Goal: Task Accomplishment & Management: Manage account settings

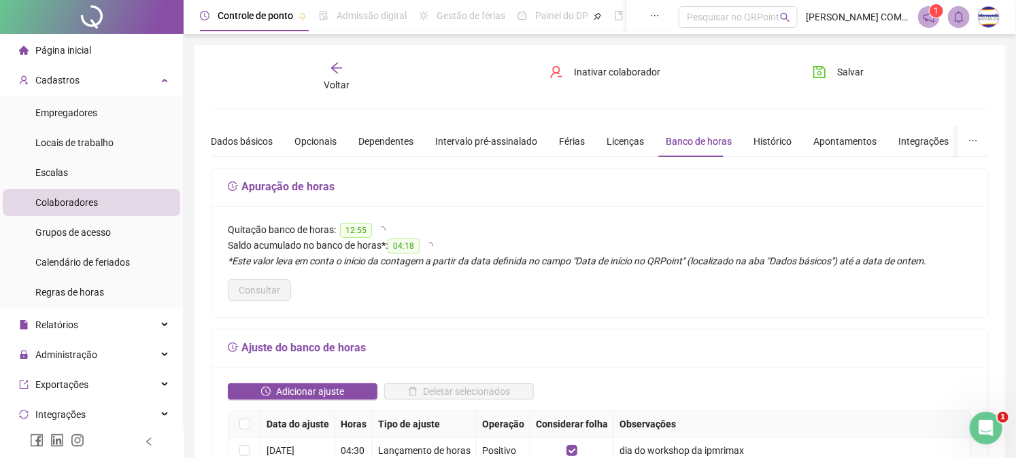
click at [351, 72] on div "Voltar" at bounding box center [337, 76] width 120 height 31
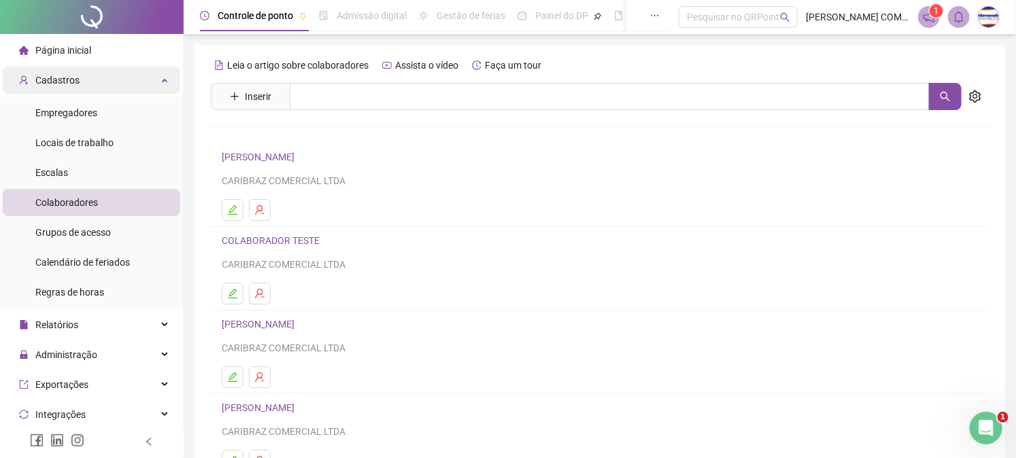
click at [101, 75] on div "Cadastros" at bounding box center [91, 80] width 177 height 27
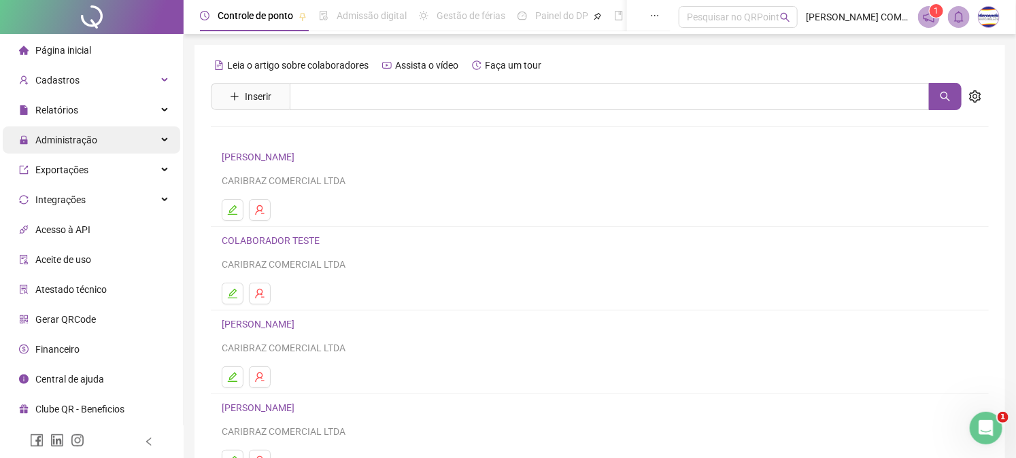
click at [105, 133] on div "Administração" at bounding box center [91, 139] width 177 height 27
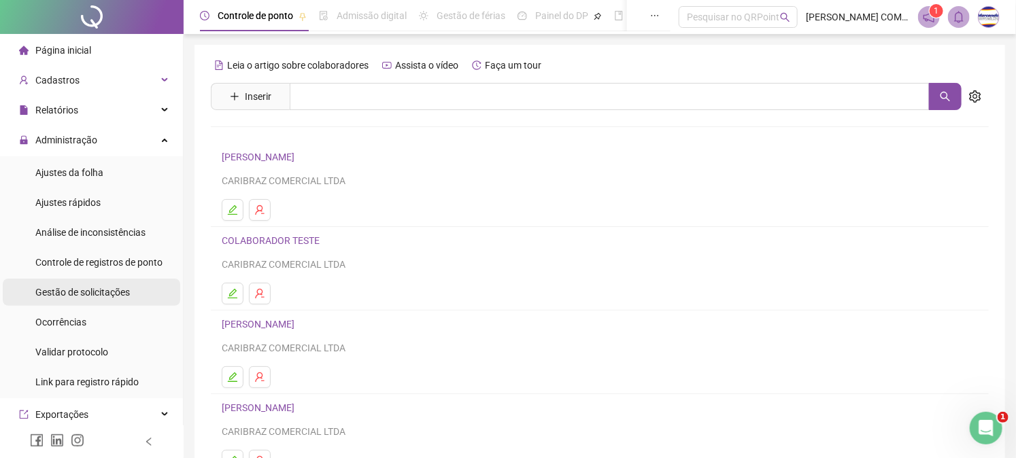
click at [99, 288] on span "Gestão de solicitações" at bounding box center [82, 292] width 95 height 11
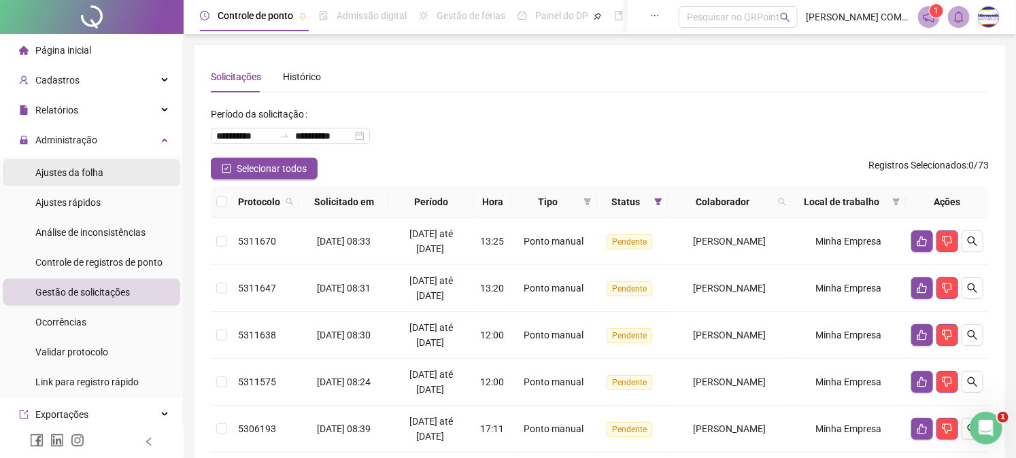
click at [139, 173] on li "Ajustes da folha" at bounding box center [91, 172] width 177 height 27
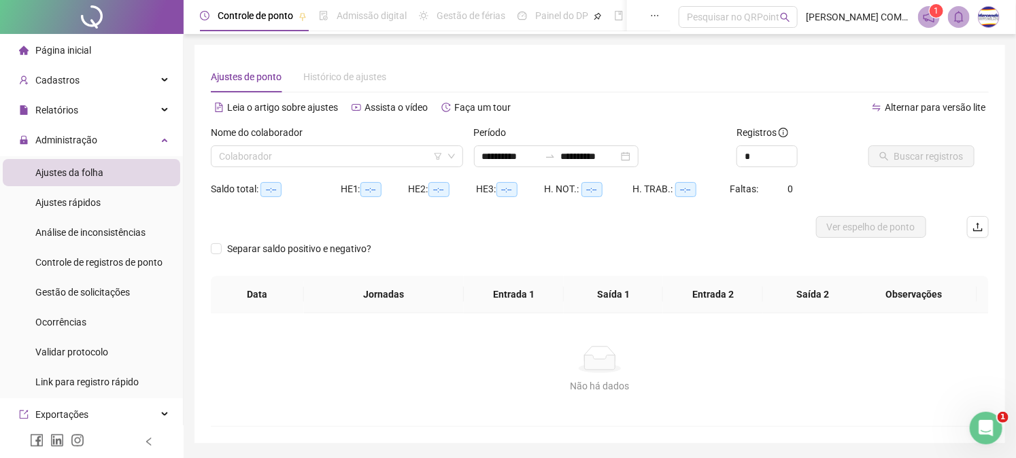
type input "**********"
click at [359, 146] on div "Colaborador" at bounding box center [337, 157] width 252 height 22
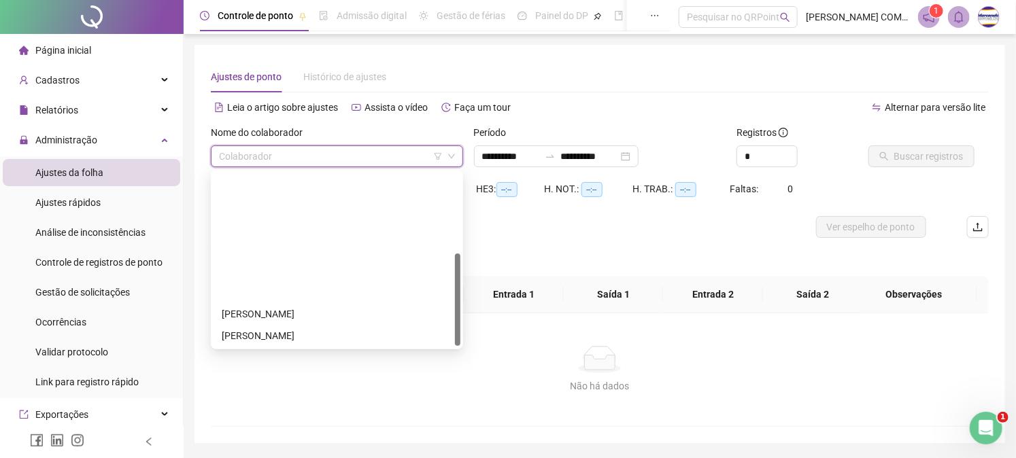
scroll to position [152, 0]
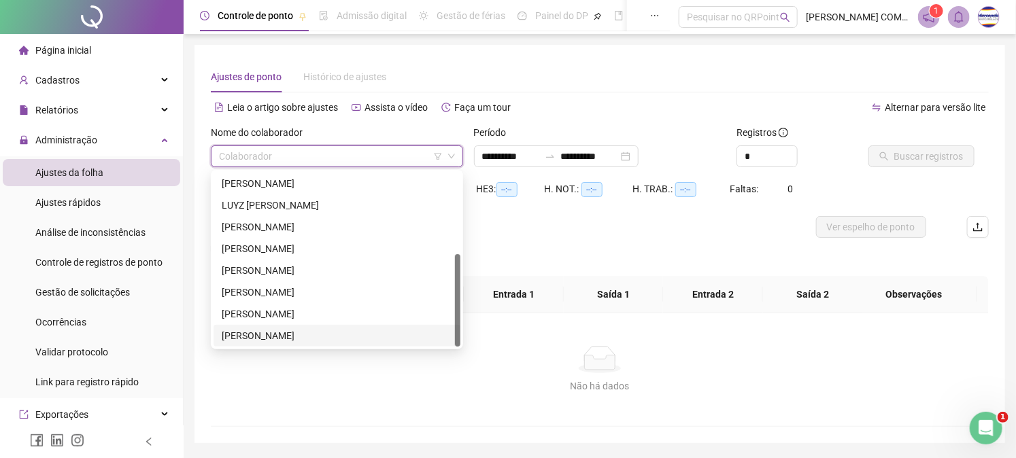
click at [337, 336] on div "[PERSON_NAME]" at bounding box center [337, 335] width 231 height 15
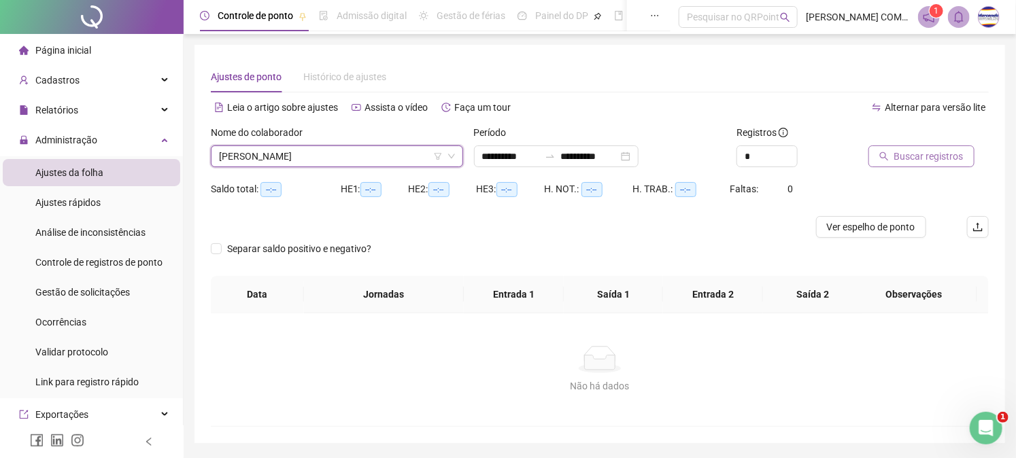
click at [923, 160] on span "Buscar registros" at bounding box center [928, 156] width 69 height 15
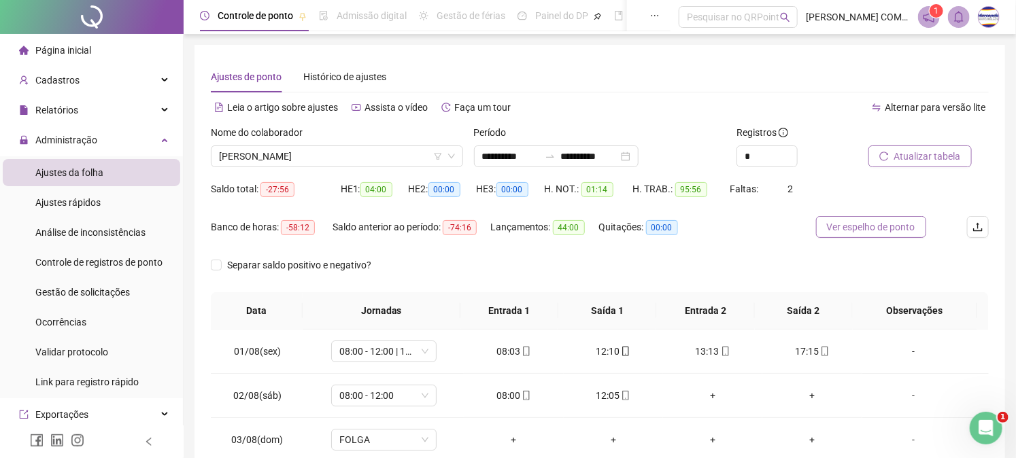
click at [868, 232] on span "Ver espelho de ponto" at bounding box center [871, 227] width 88 height 15
drag, startPoint x: 87, startPoint y: 293, endPoint x: 129, endPoint y: 288, distance: 42.4
click at [88, 293] on span "Gestão de solicitações" at bounding box center [82, 292] width 95 height 11
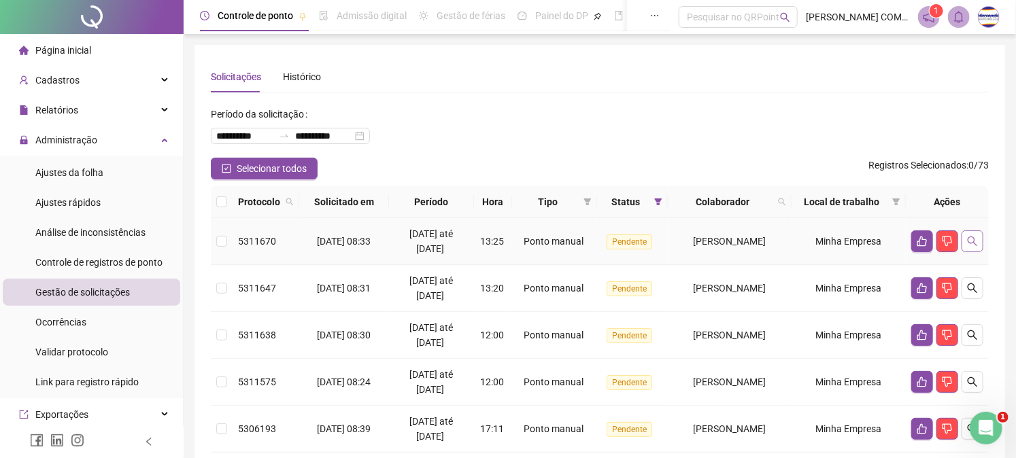
click at [975, 247] on icon "search" at bounding box center [972, 241] width 11 height 11
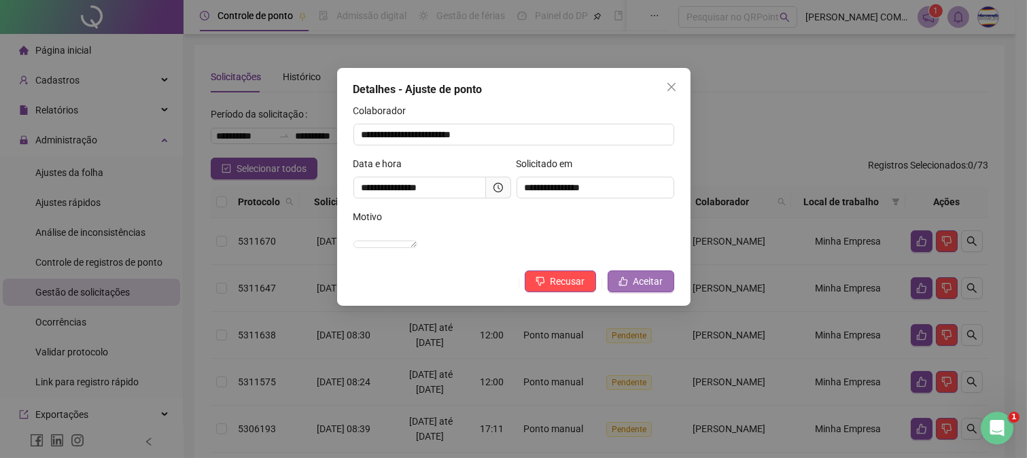
click at [649, 289] on span "Aceitar" at bounding box center [649, 281] width 30 height 15
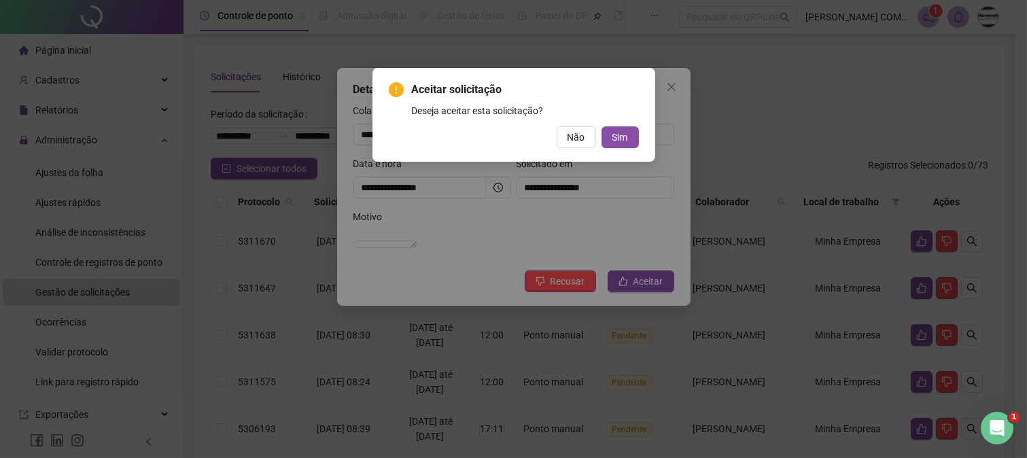
click at [606, 150] on div "Aceitar solicitação Deseja aceitar esta solicitação? Não Sim" at bounding box center [514, 115] width 283 height 94
click at [629, 136] on button "Sim" at bounding box center [620, 137] width 37 height 22
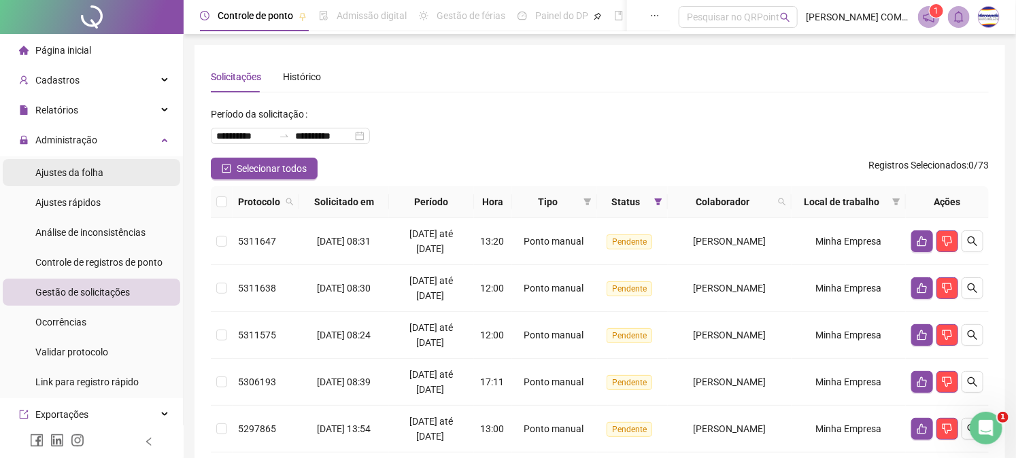
click at [140, 171] on li "Ajustes da folha" at bounding box center [91, 172] width 177 height 27
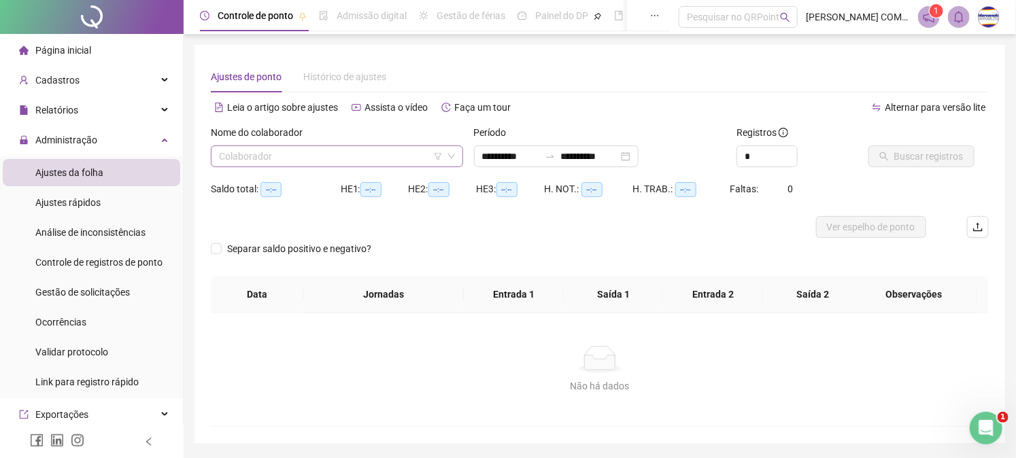
click at [296, 160] on input "search" at bounding box center [331, 156] width 224 height 20
click at [299, 159] on input "search" at bounding box center [331, 156] width 224 height 20
type input "**********"
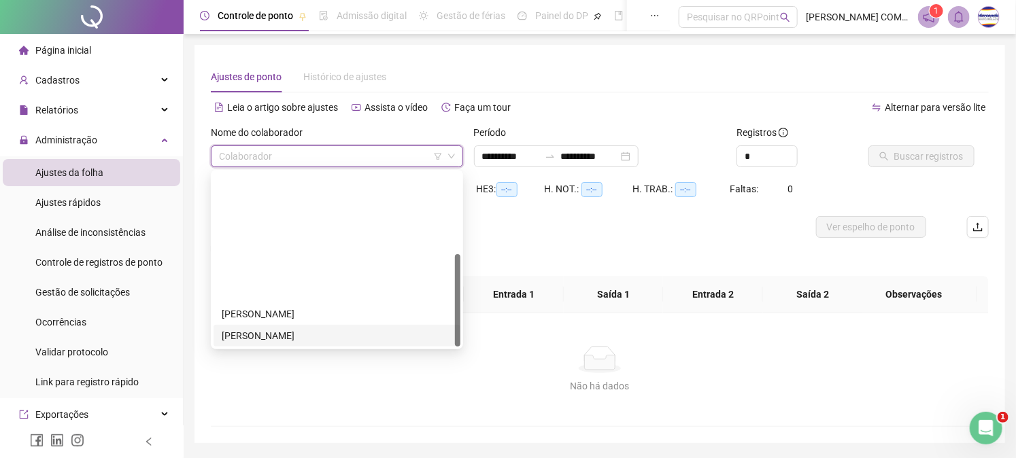
scroll to position [152, 0]
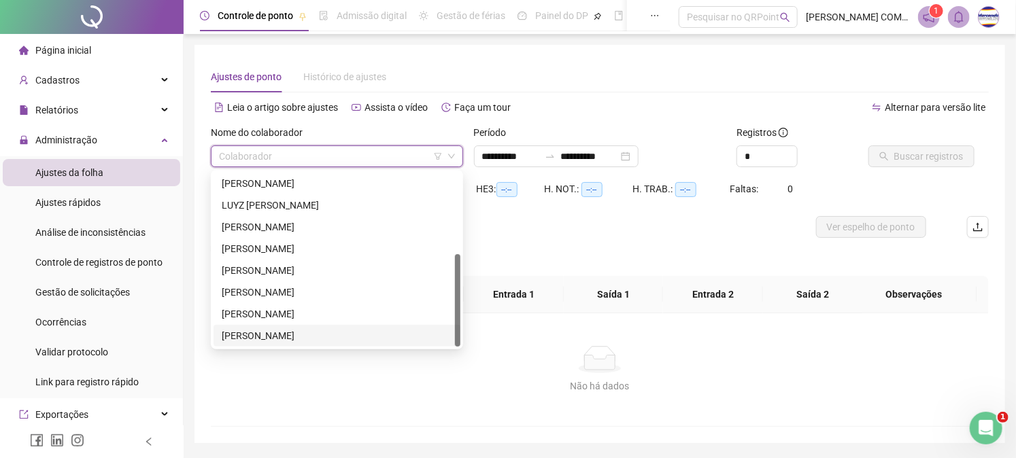
click at [350, 328] on div "[PERSON_NAME]" at bounding box center [337, 335] width 231 height 15
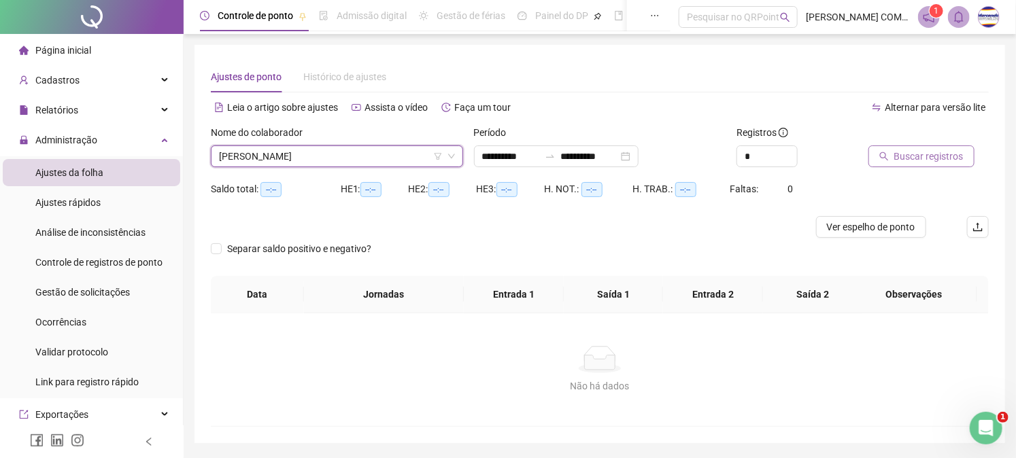
click at [928, 154] on span "Buscar registros" at bounding box center [928, 156] width 69 height 15
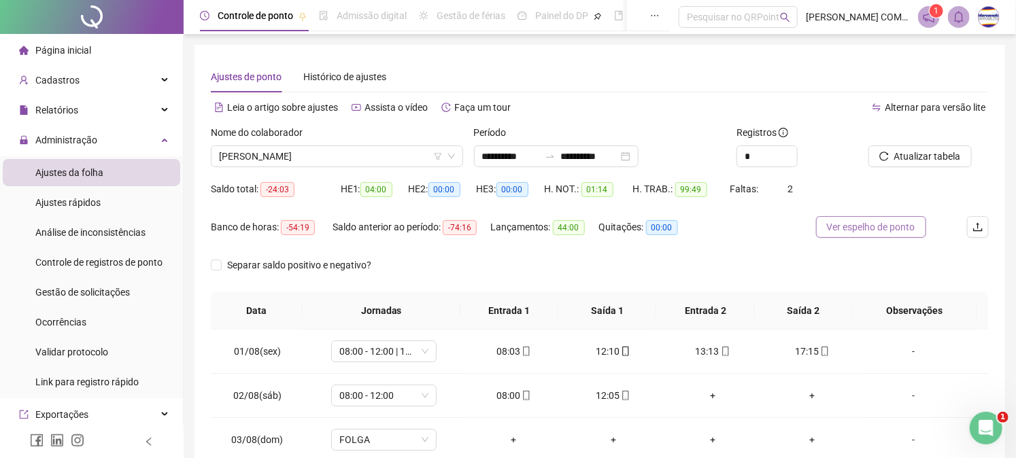
click at [845, 233] on span "Ver espelho de ponto" at bounding box center [871, 227] width 88 height 15
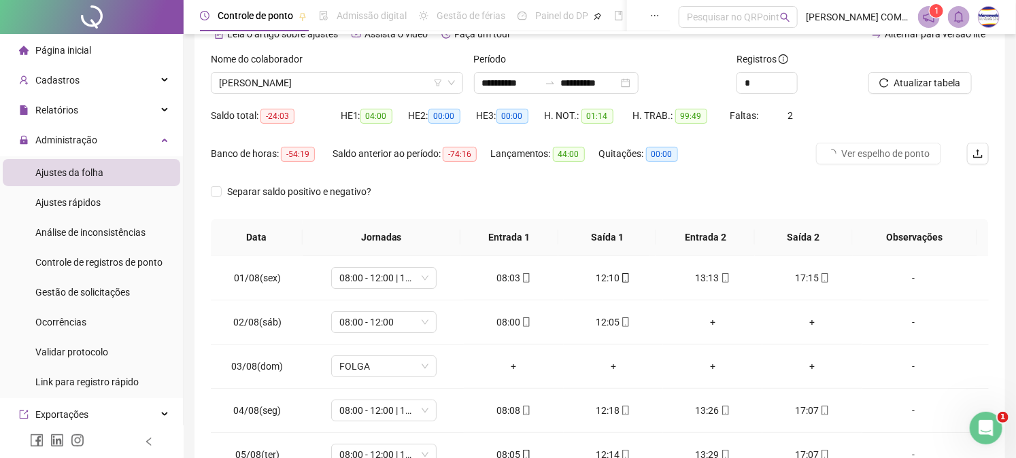
scroll to position [0, 0]
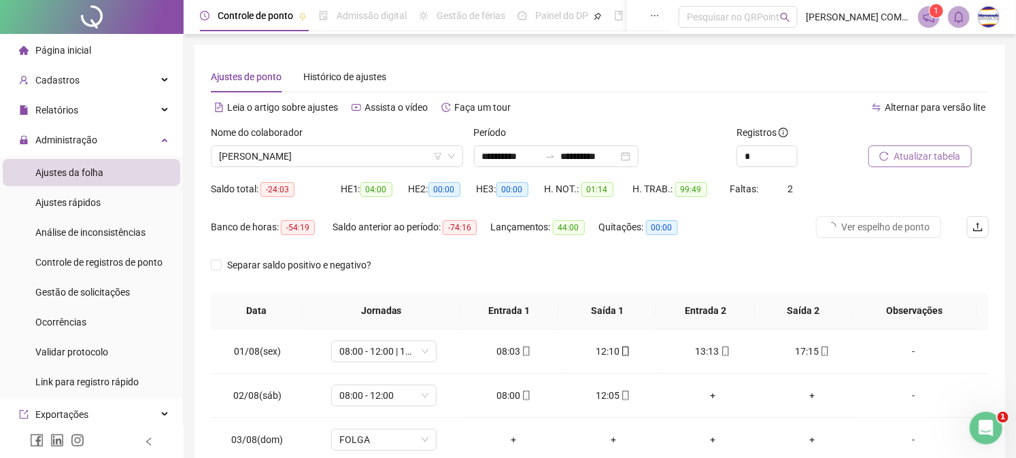
click at [926, 154] on span "Atualizar tabela" at bounding box center [927, 156] width 67 height 15
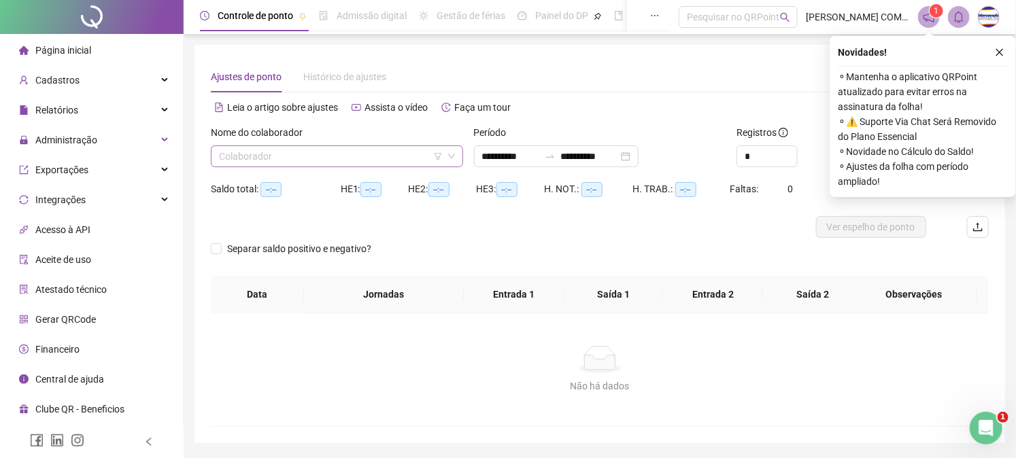
click at [354, 161] on input "search" at bounding box center [331, 156] width 224 height 20
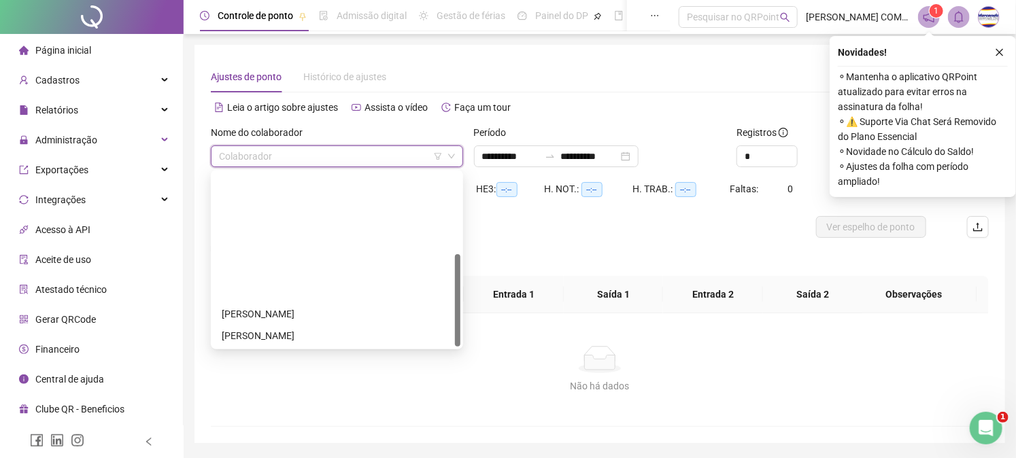
scroll to position [152, 0]
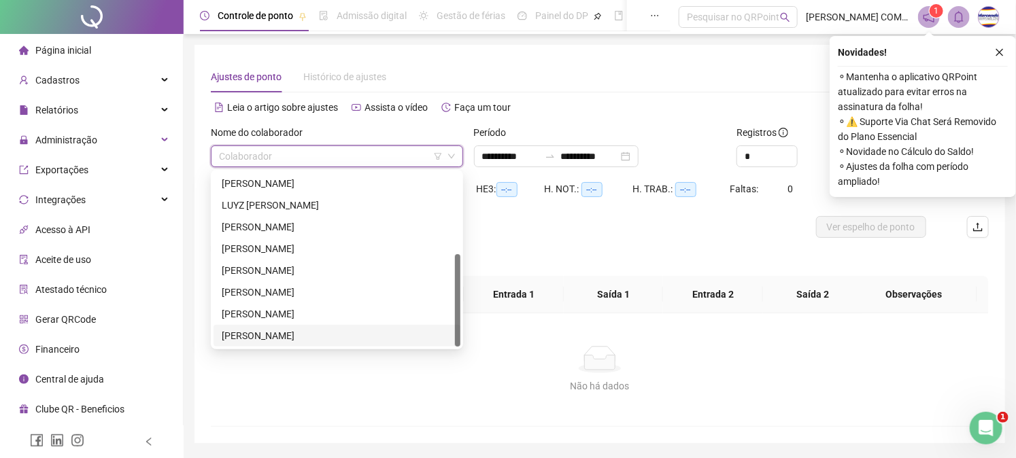
click at [316, 335] on div "[PERSON_NAME]" at bounding box center [337, 335] width 231 height 15
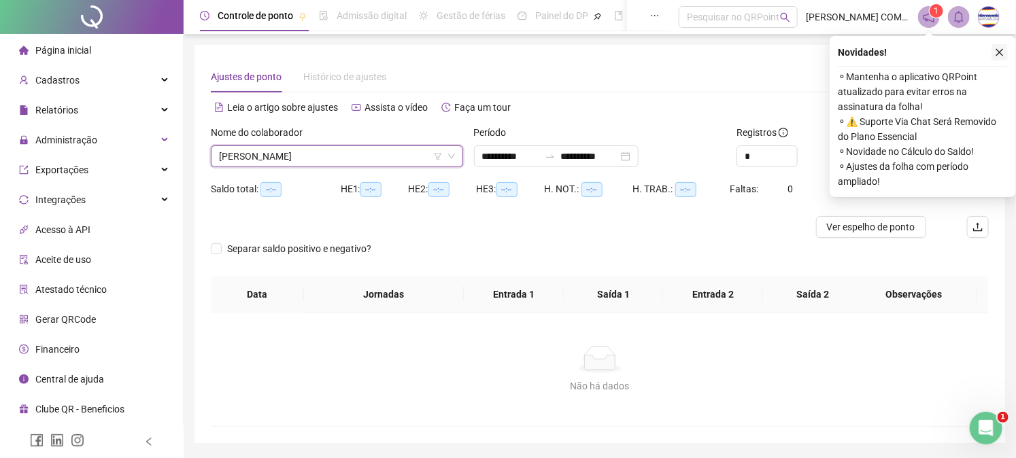
click at [1001, 52] on icon "close" at bounding box center [1000, 53] width 10 height 10
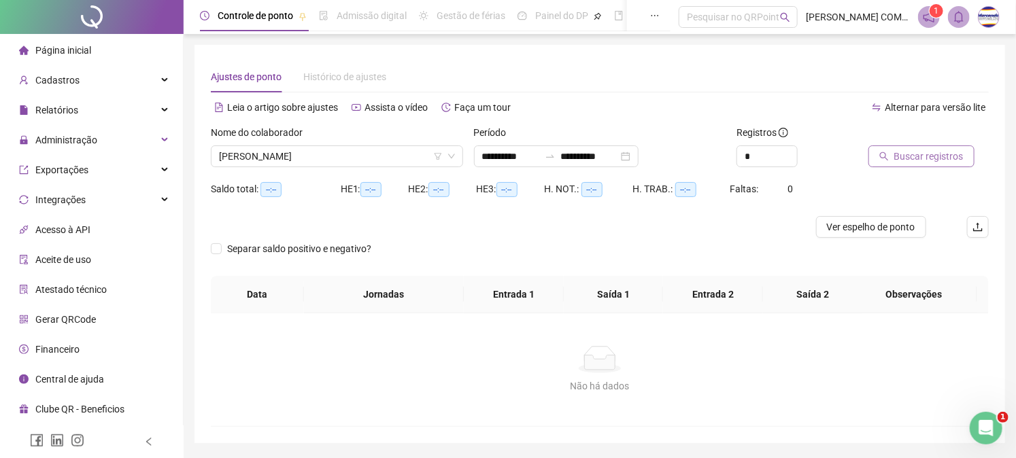
click at [925, 153] on span "Buscar registros" at bounding box center [928, 156] width 69 height 15
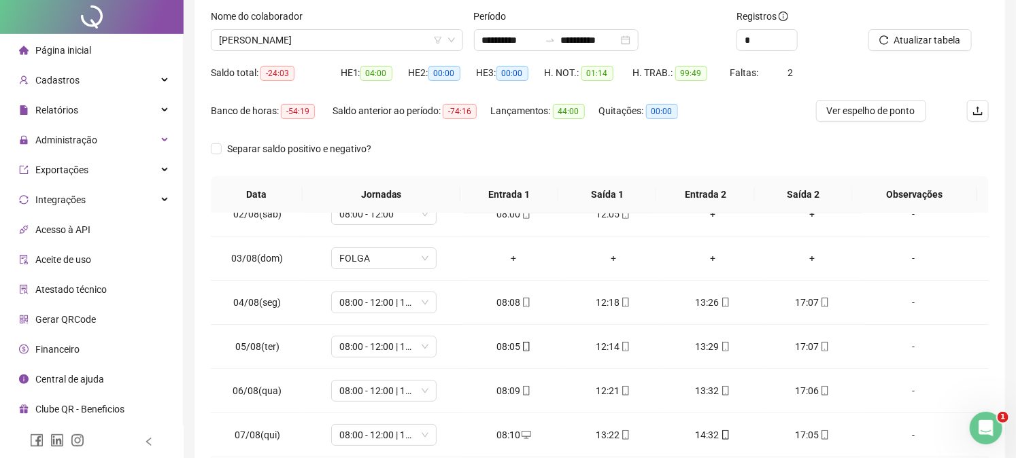
scroll to position [0, 0]
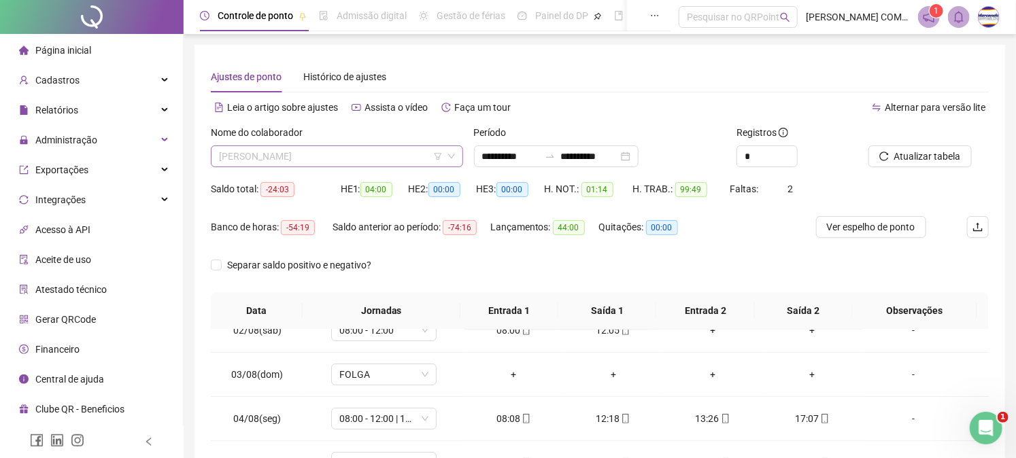
click at [318, 165] on span "[PERSON_NAME]" at bounding box center [337, 156] width 236 height 20
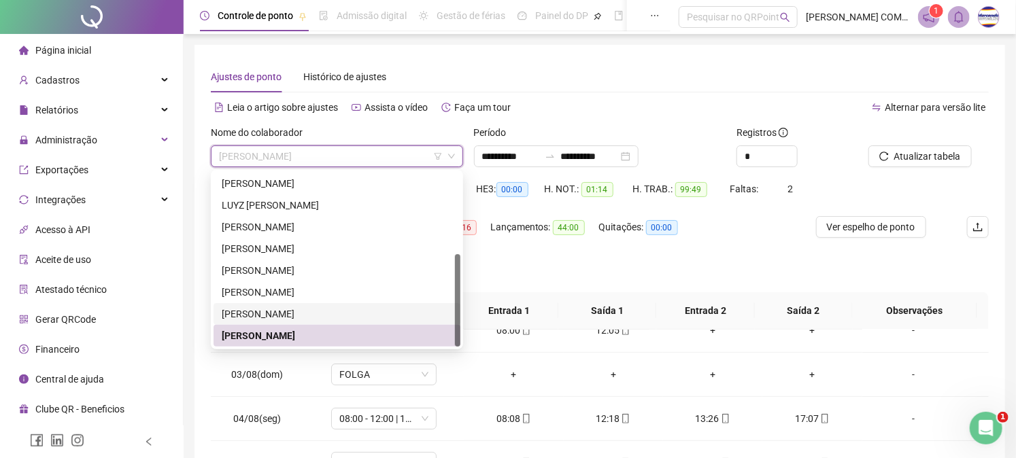
click at [326, 316] on div "[PERSON_NAME]" at bounding box center [337, 314] width 231 height 15
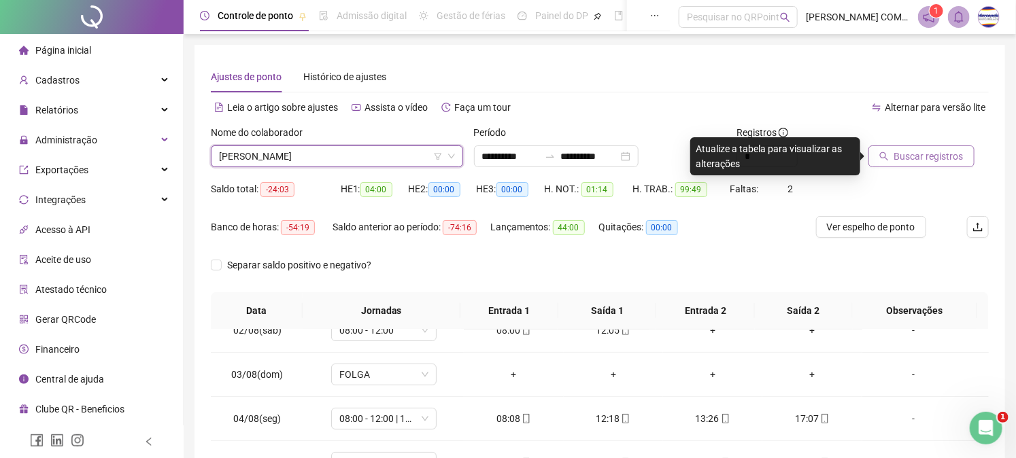
click at [930, 155] on span "Buscar registros" at bounding box center [928, 156] width 69 height 15
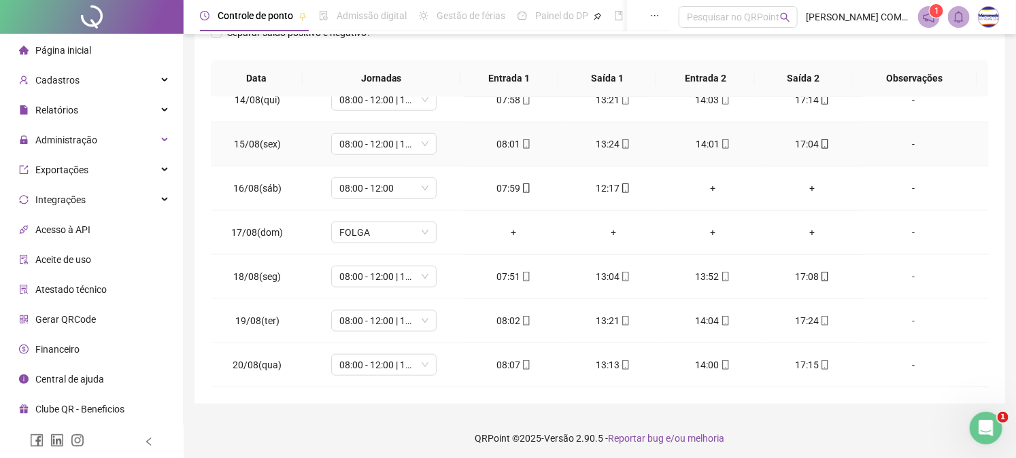
scroll to position [236, 0]
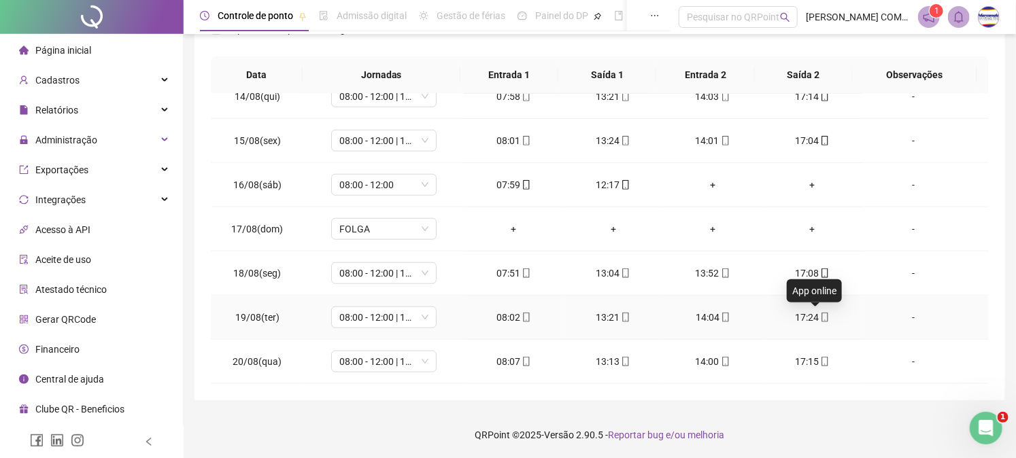
click at [820, 318] on icon "mobile" at bounding box center [825, 318] width 10 height 10
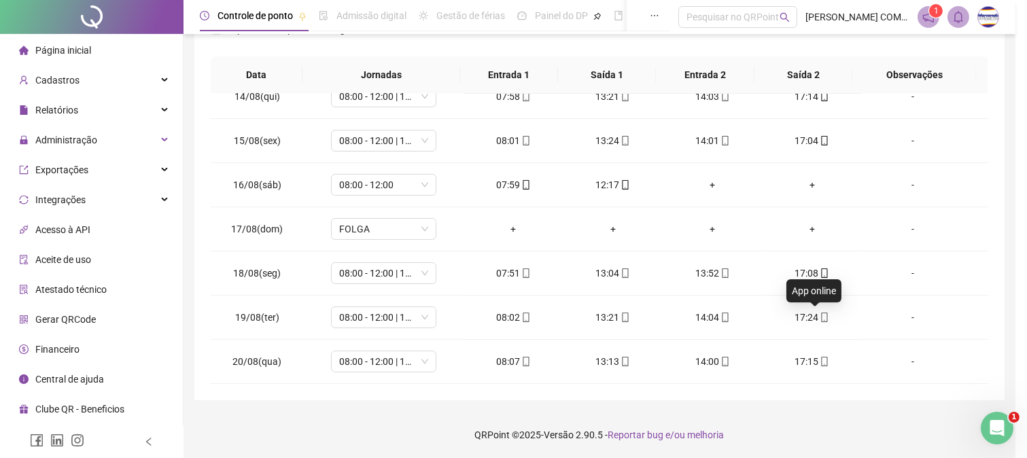
type input "**********"
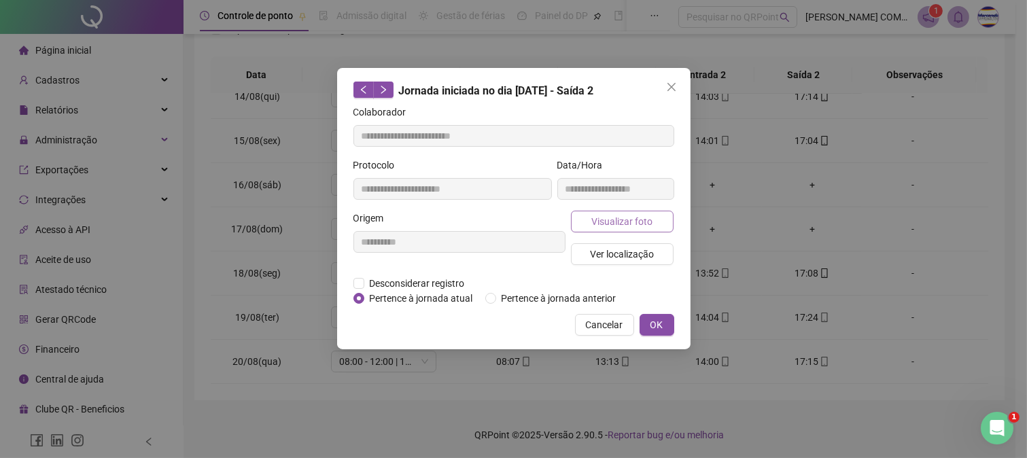
click at [634, 214] on span "Visualizar foto" at bounding box center [622, 221] width 61 height 15
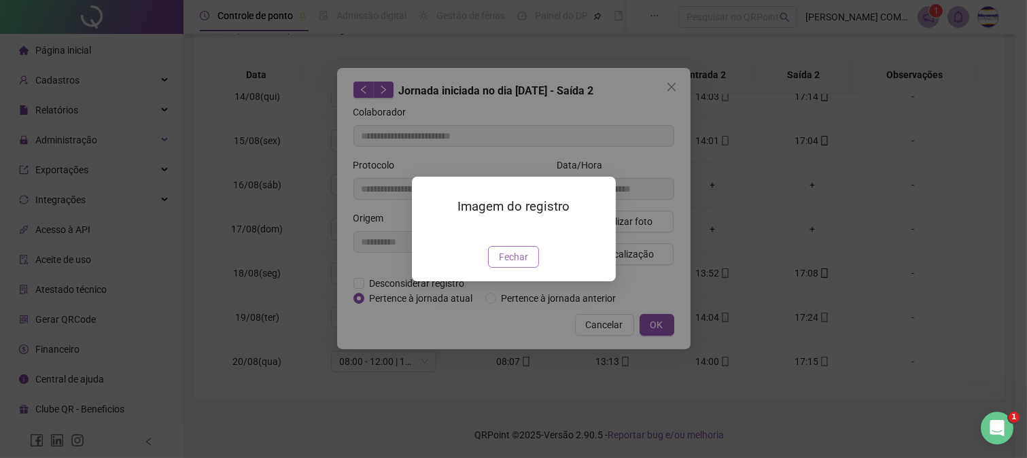
click at [507, 265] on span "Fechar" at bounding box center [513, 257] width 29 height 15
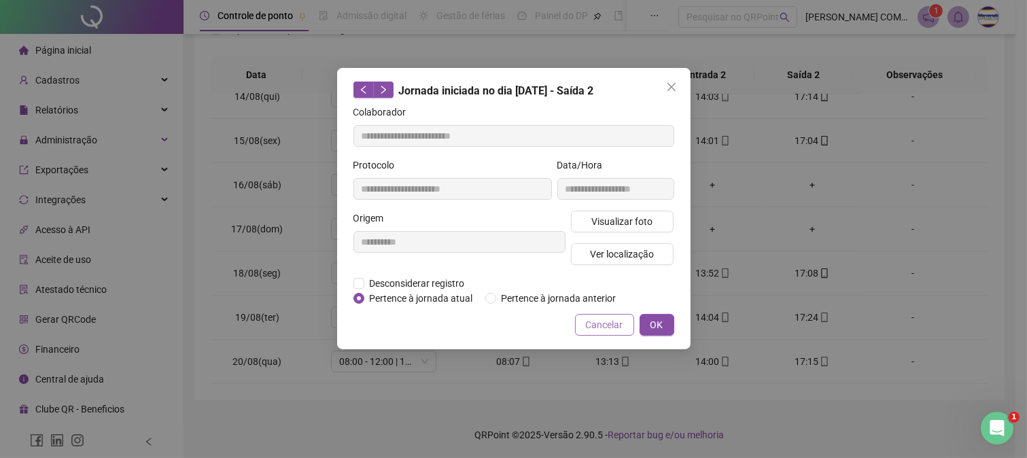
click at [613, 322] on span "Cancelar" at bounding box center [604, 325] width 37 height 15
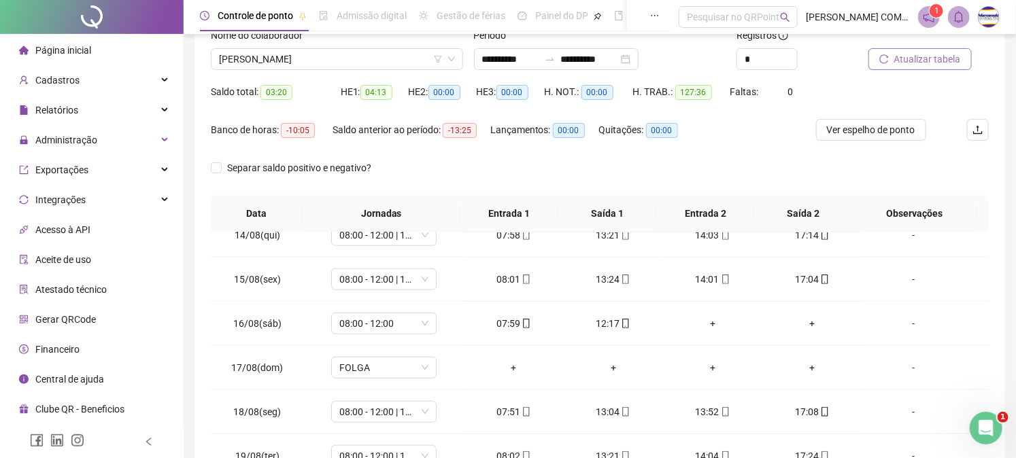
scroll to position [85, 0]
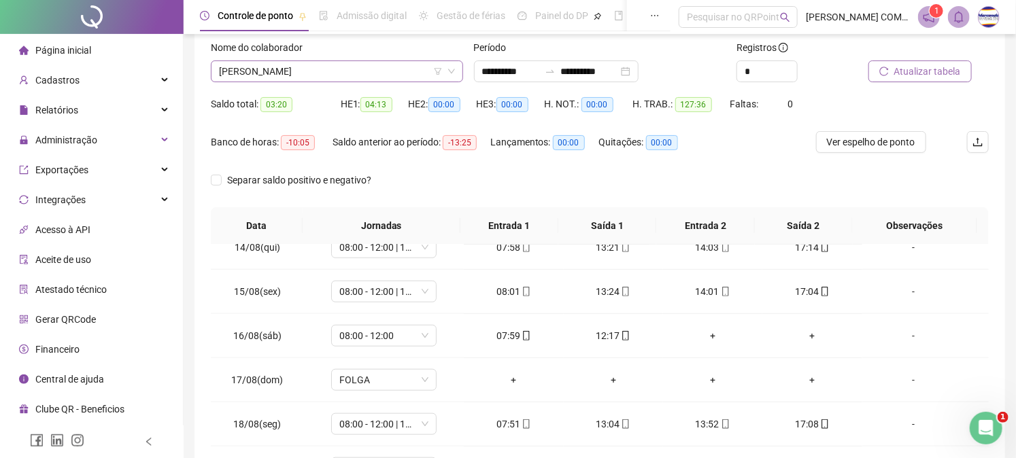
click at [309, 65] on span "[PERSON_NAME]" at bounding box center [337, 71] width 236 height 20
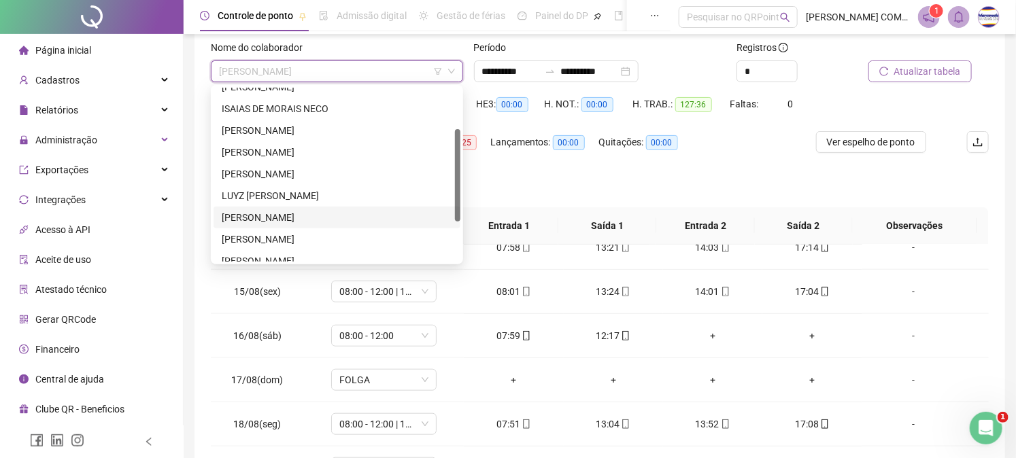
scroll to position [1, 0]
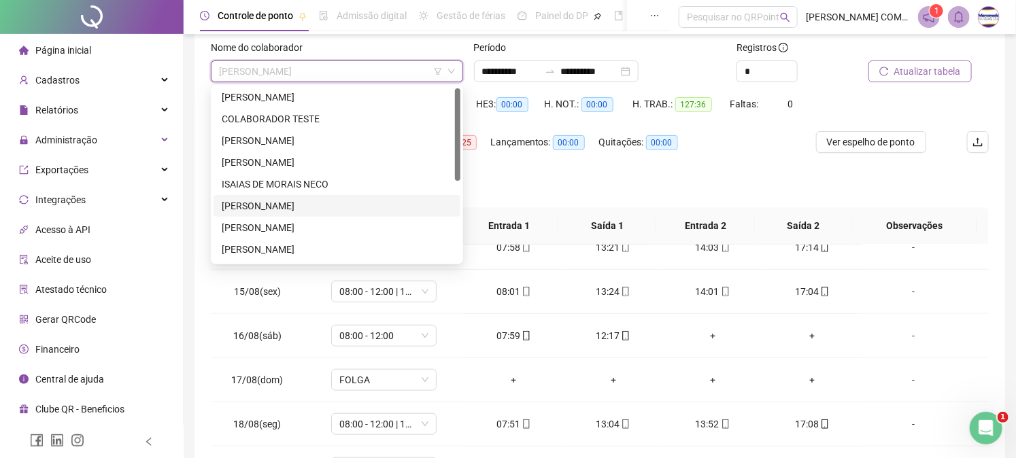
click at [320, 205] on div "[PERSON_NAME]" at bounding box center [337, 206] width 231 height 15
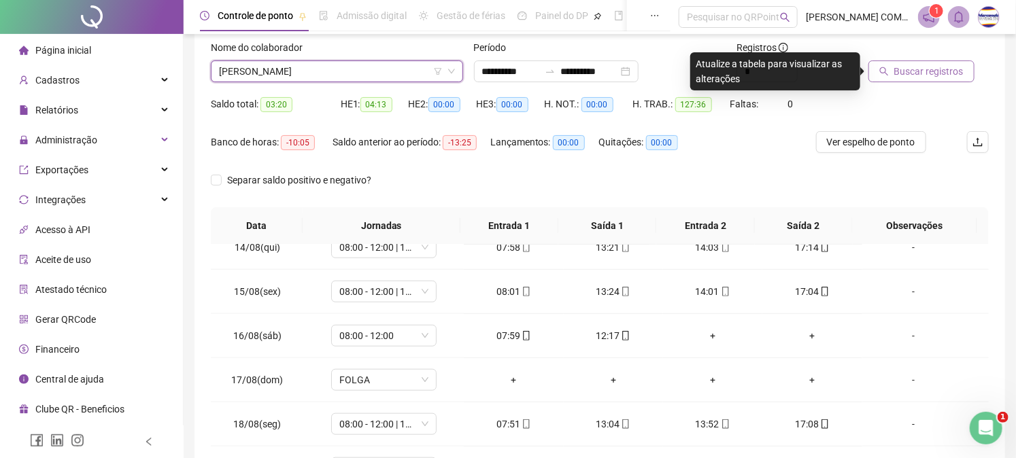
click at [941, 71] on span "Buscar registros" at bounding box center [928, 71] width 69 height 15
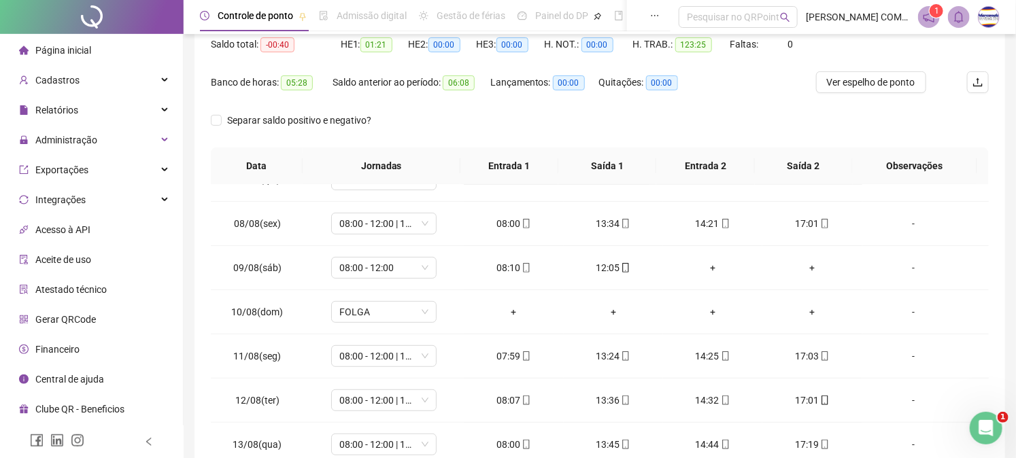
scroll to position [0, 0]
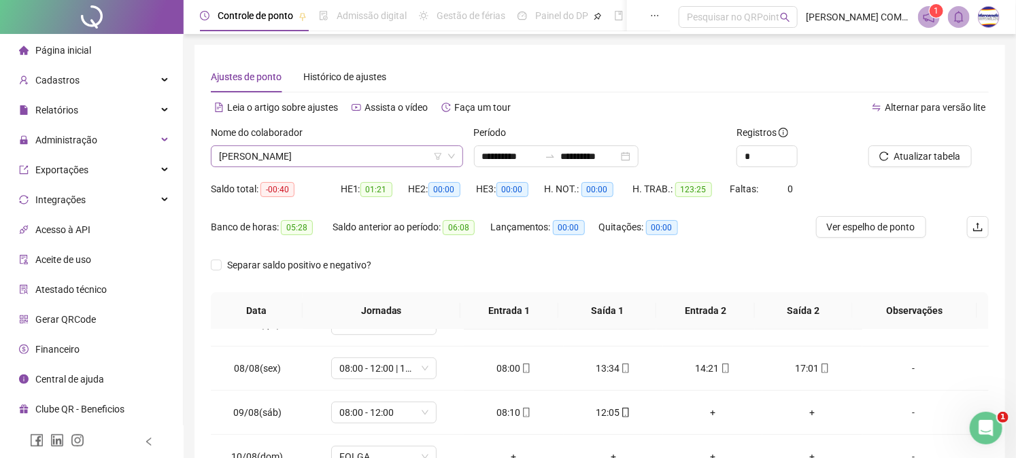
click at [279, 162] on span "[PERSON_NAME]" at bounding box center [337, 156] width 236 height 20
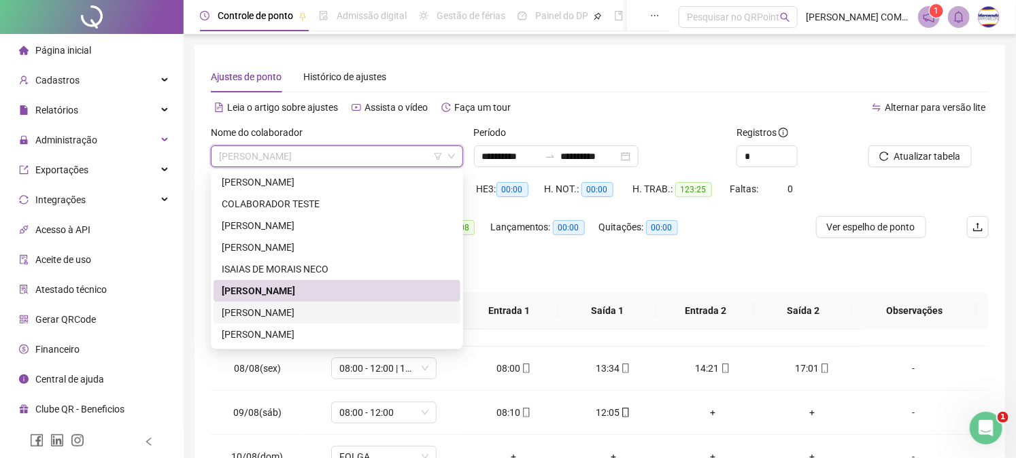
click at [360, 318] on div "[PERSON_NAME]" at bounding box center [337, 312] width 231 height 15
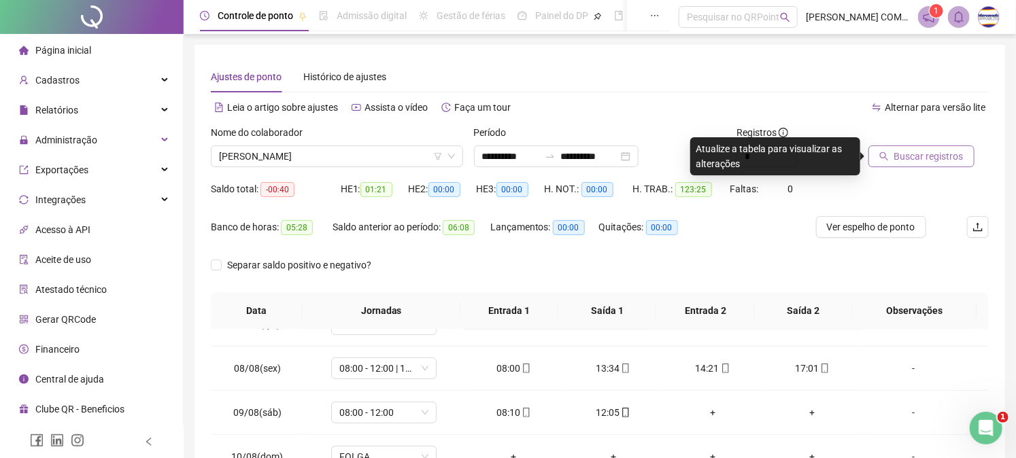
click at [928, 160] on span "Buscar registros" at bounding box center [928, 156] width 69 height 15
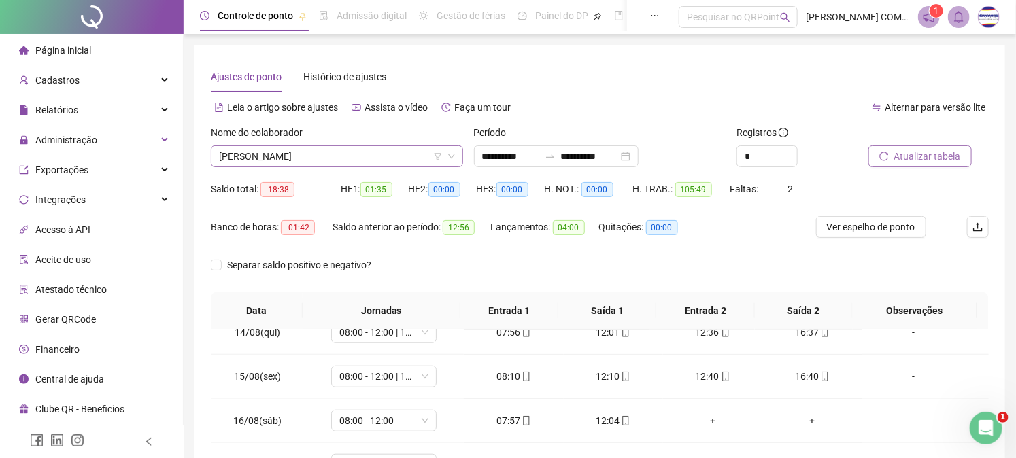
click at [329, 150] on span "[PERSON_NAME]" at bounding box center [337, 156] width 236 height 20
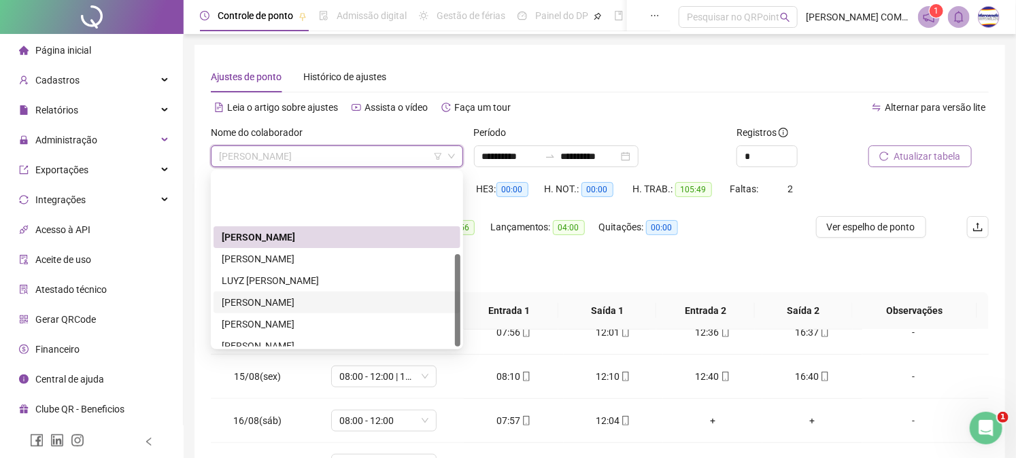
scroll to position [152, 0]
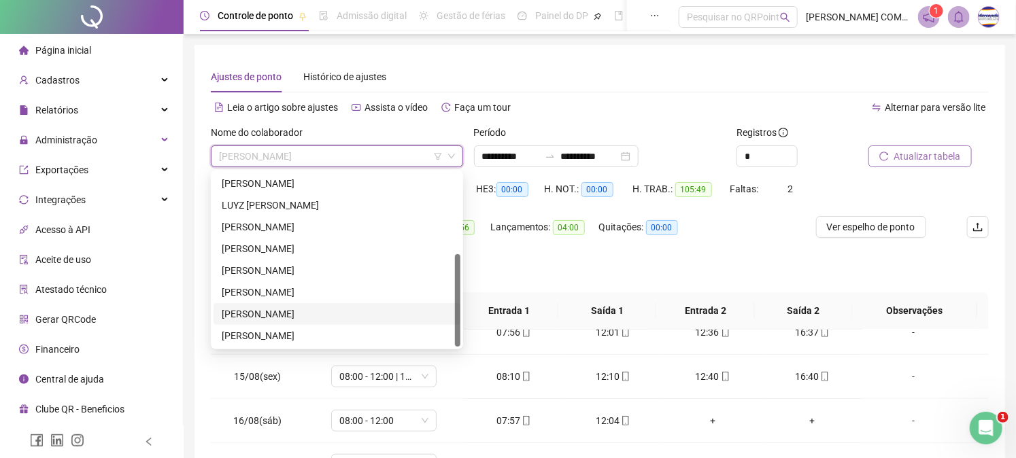
click at [335, 313] on div "[PERSON_NAME]" at bounding box center [337, 314] width 231 height 15
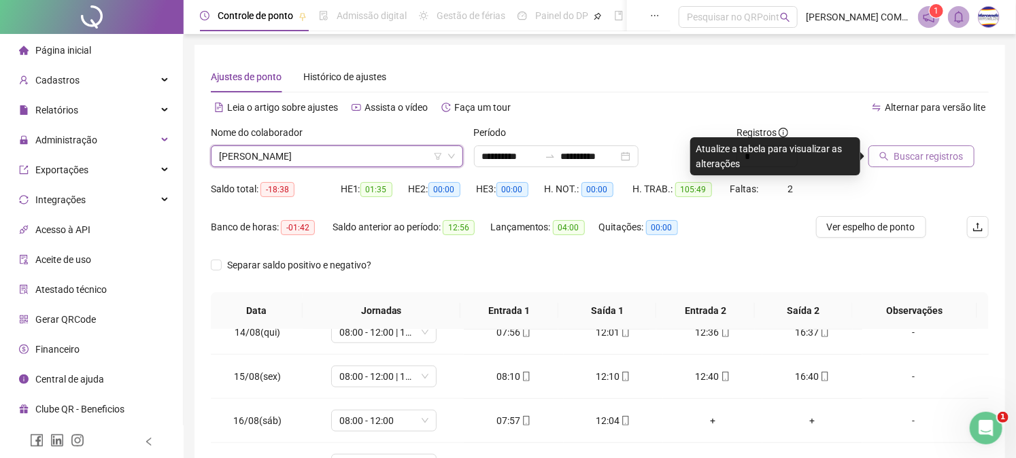
click at [892, 153] on button "Buscar registros" at bounding box center [921, 157] width 106 height 22
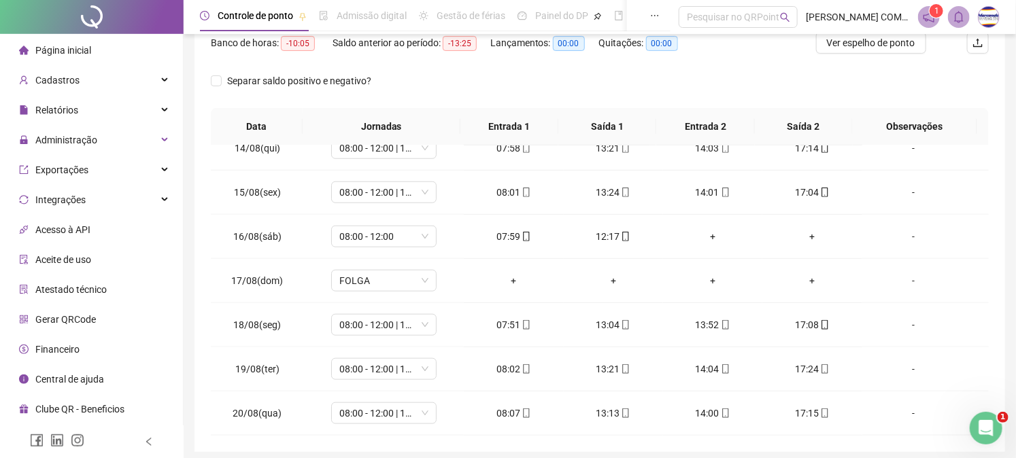
scroll to position [0, 0]
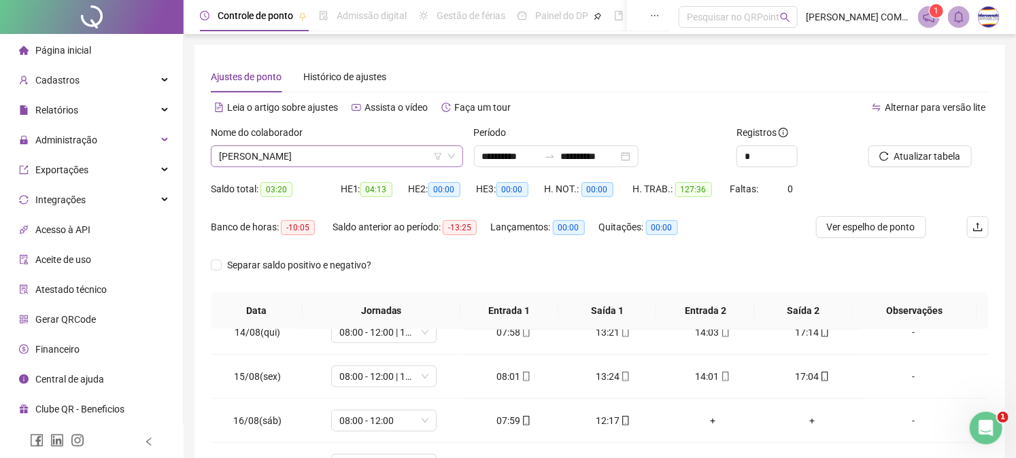
click at [282, 152] on span "[PERSON_NAME]" at bounding box center [337, 156] width 236 height 20
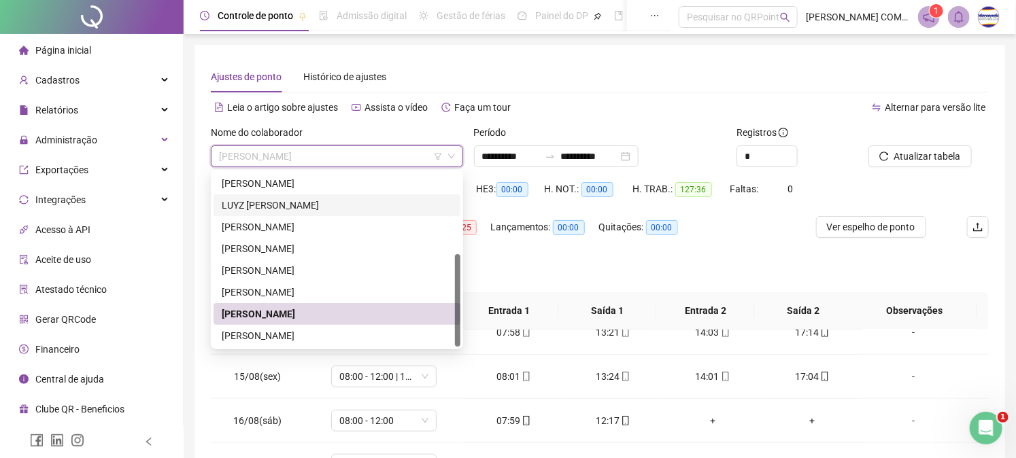
click at [309, 205] on div "LUYZ [PERSON_NAME]" at bounding box center [337, 205] width 231 height 15
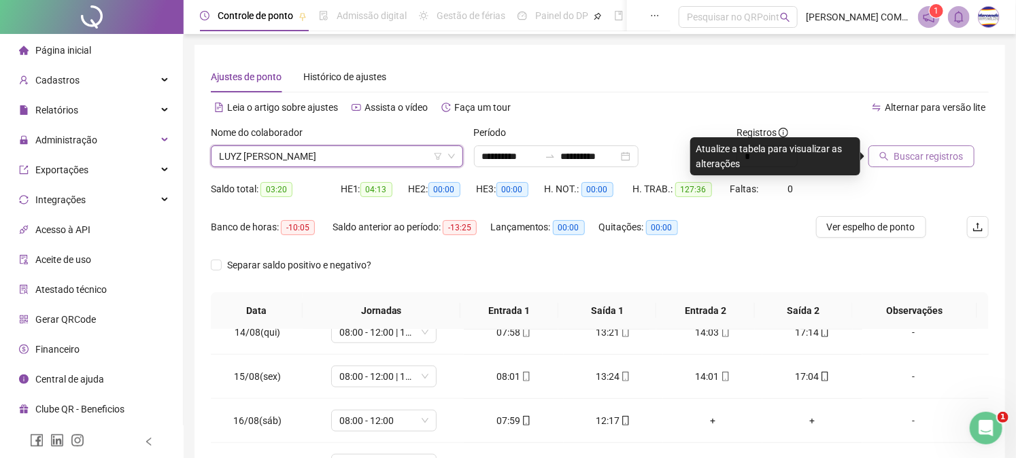
click at [927, 151] on span "Buscar registros" at bounding box center [928, 156] width 69 height 15
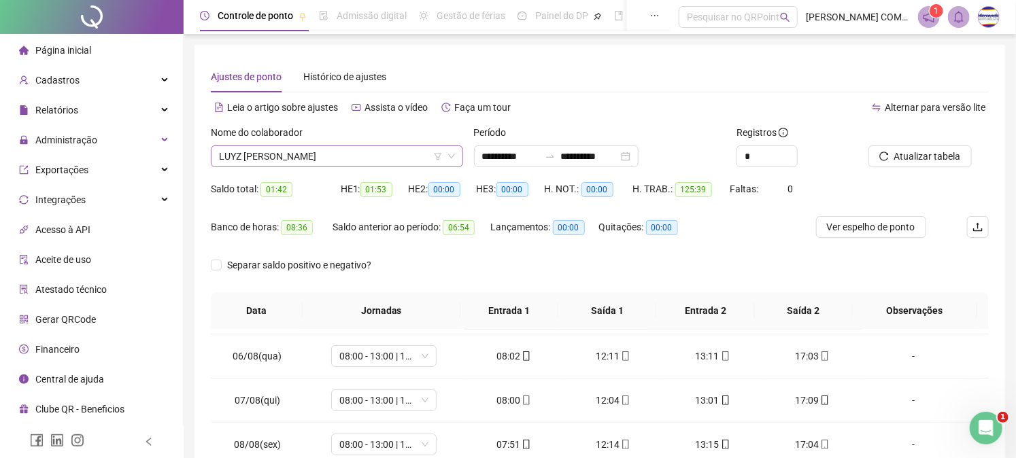
click at [350, 154] on span "LUYZ [PERSON_NAME]" at bounding box center [337, 156] width 236 height 20
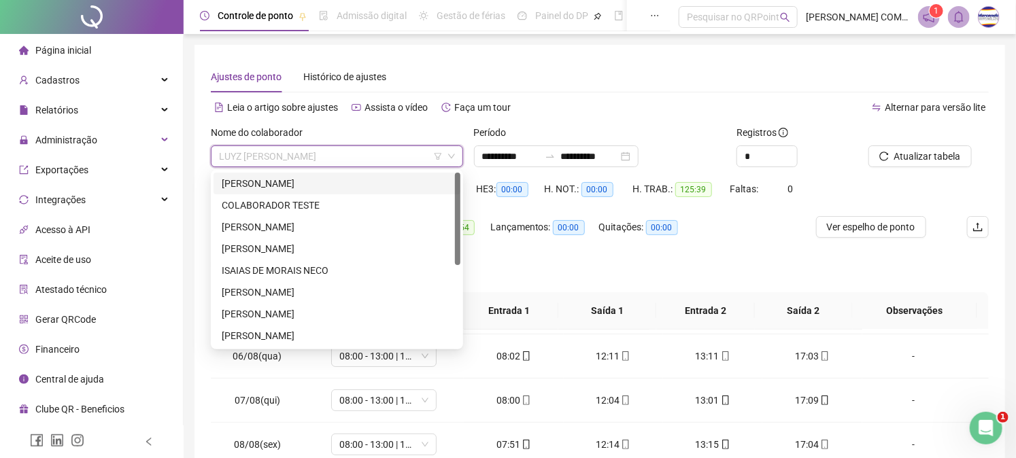
click at [341, 177] on div "[PERSON_NAME]" at bounding box center [337, 183] width 231 height 15
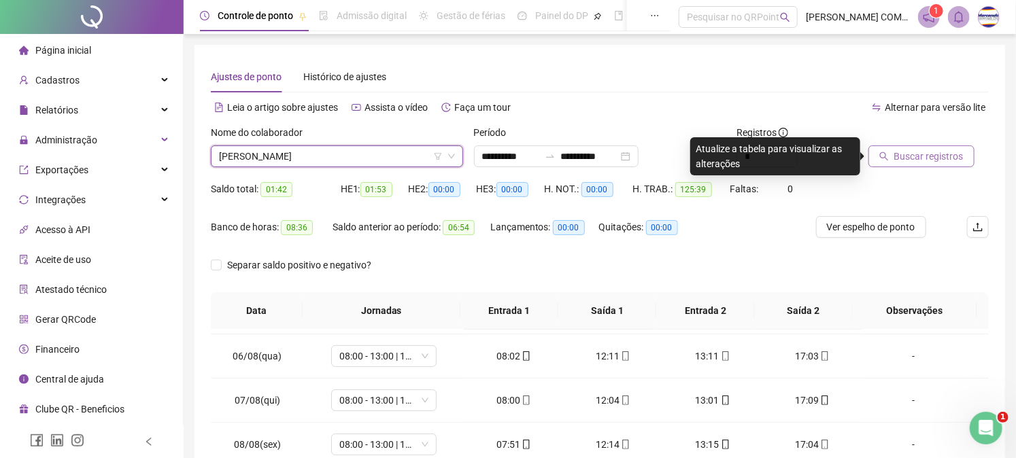
click at [918, 155] on span "Buscar registros" at bounding box center [928, 156] width 69 height 15
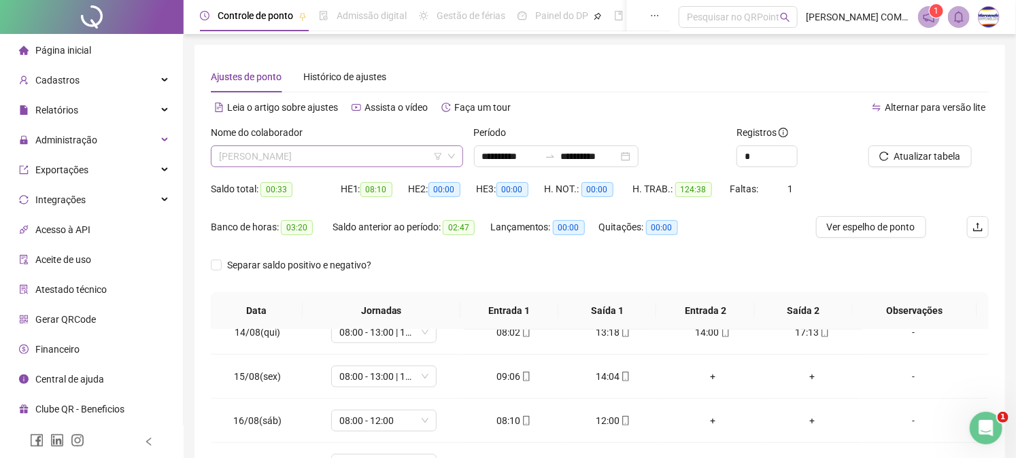
click at [404, 151] on span "[PERSON_NAME]" at bounding box center [337, 156] width 236 height 20
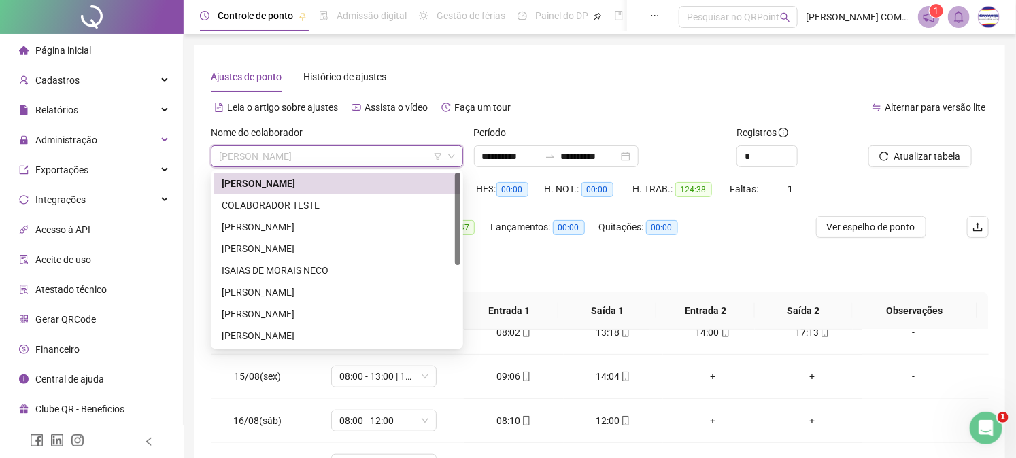
click at [373, 177] on div "[PERSON_NAME]" at bounding box center [337, 183] width 231 height 15
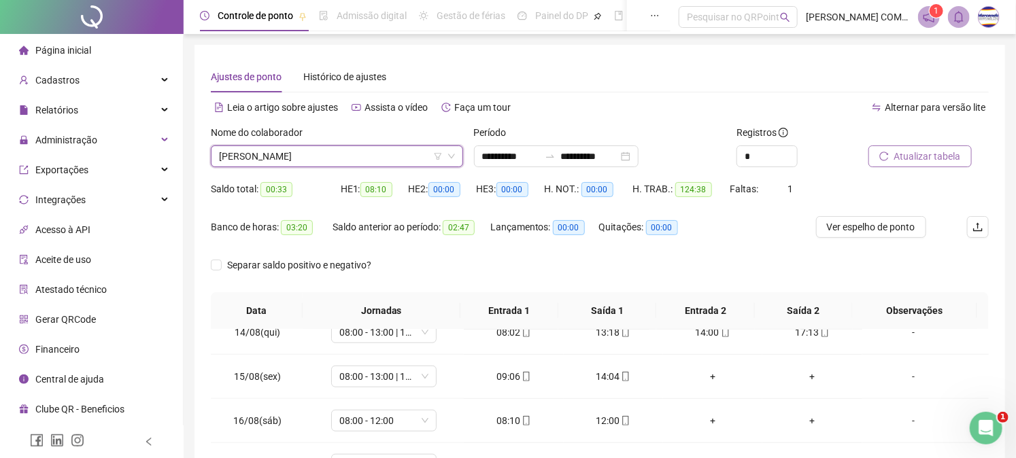
click at [919, 153] on span "Atualizar tabela" at bounding box center [927, 156] width 67 height 15
click at [338, 159] on span "[PERSON_NAME]" at bounding box center [337, 156] width 236 height 20
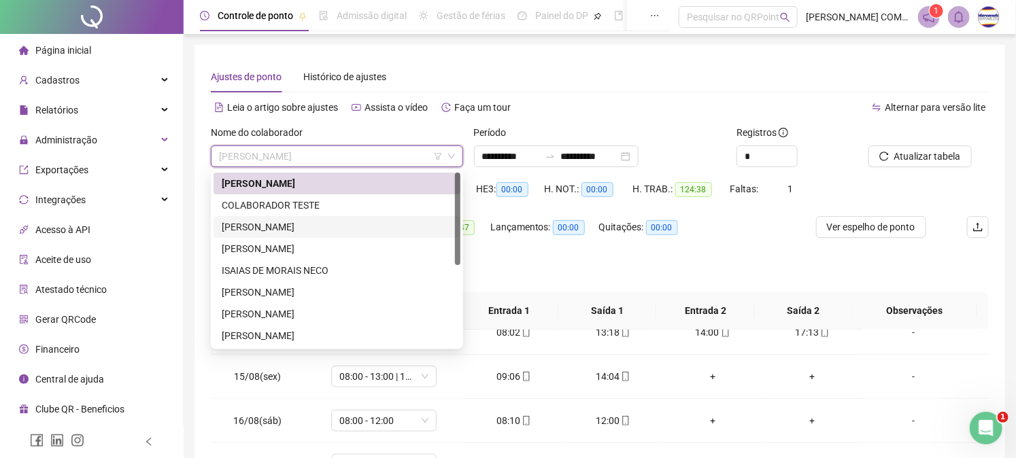
click at [354, 222] on div "[PERSON_NAME]" at bounding box center [337, 227] width 231 height 15
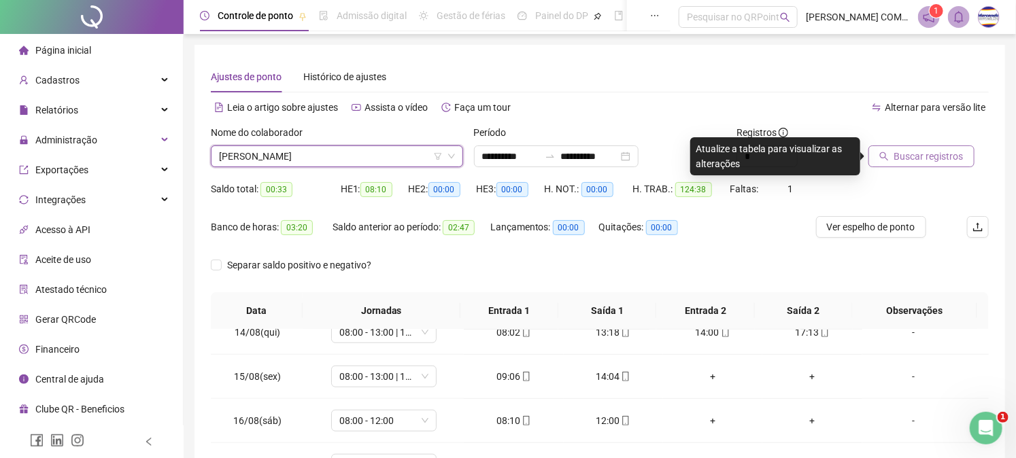
click at [905, 152] on span "Buscar registros" at bounding box center [928, 156] width 69 height 15
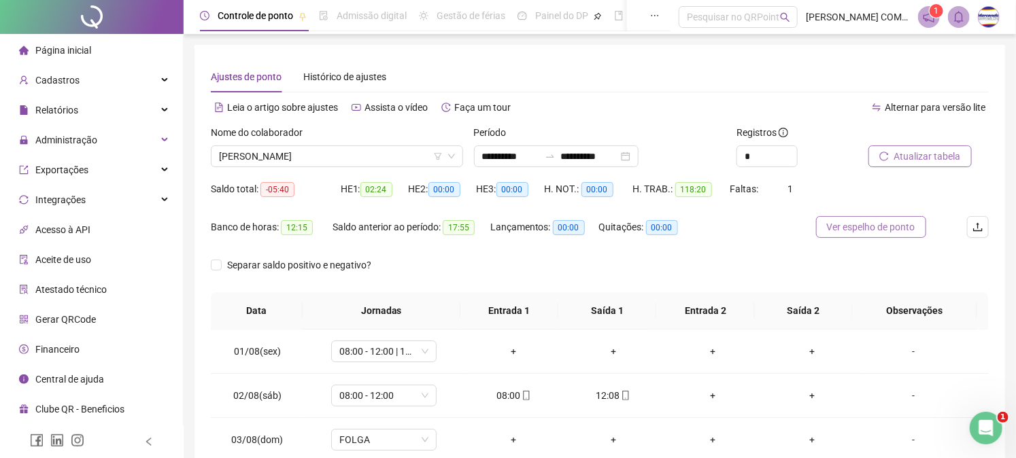
click at [904, 231] on span "Ver espelho de ponto" at bounding box center [871, 227] width 88 height 15
click at [301, 160] on span "[PERSON_NAME]" at bounding box center [337, 156] width 236 height 20
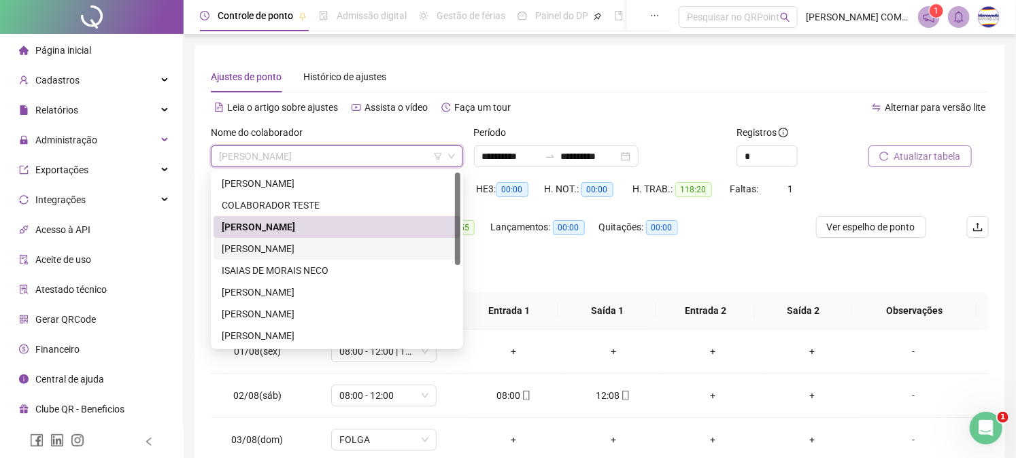
click at [318, 248] on div "[PERSON_NAME]" at bounding box center [337, 248] width 231 height 15
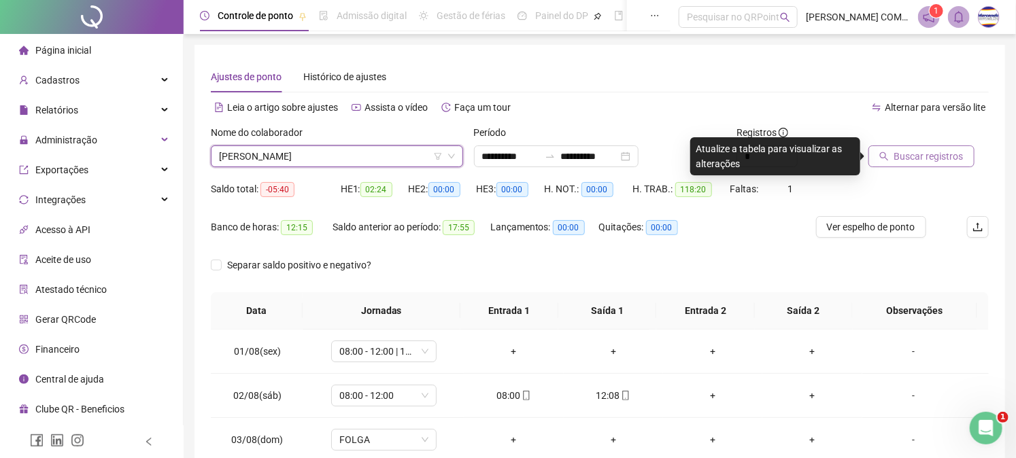
click at [939, 154] on span "Buscar registros" at bounding box center [928, 156] width 69 height 15
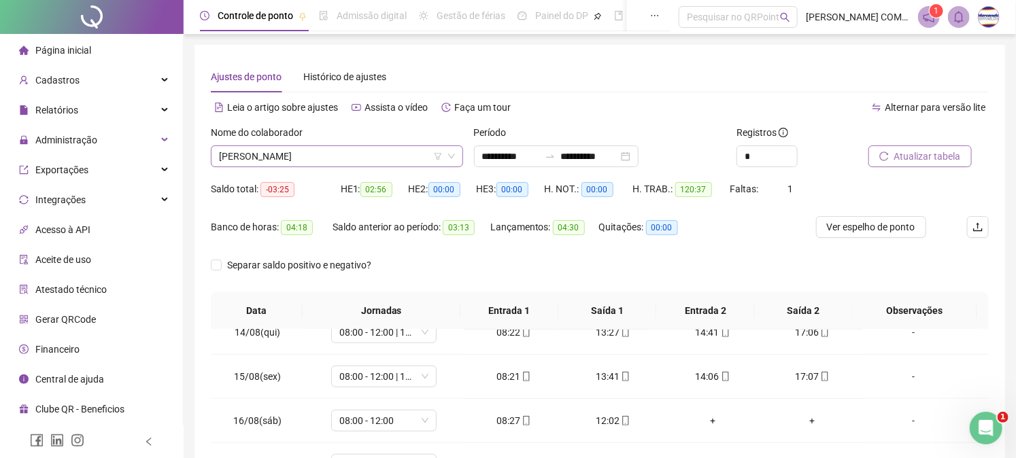
click at [260, 165] on span "[PERSON_NAME]" at bounding box center [337, 156] width 236 height 20
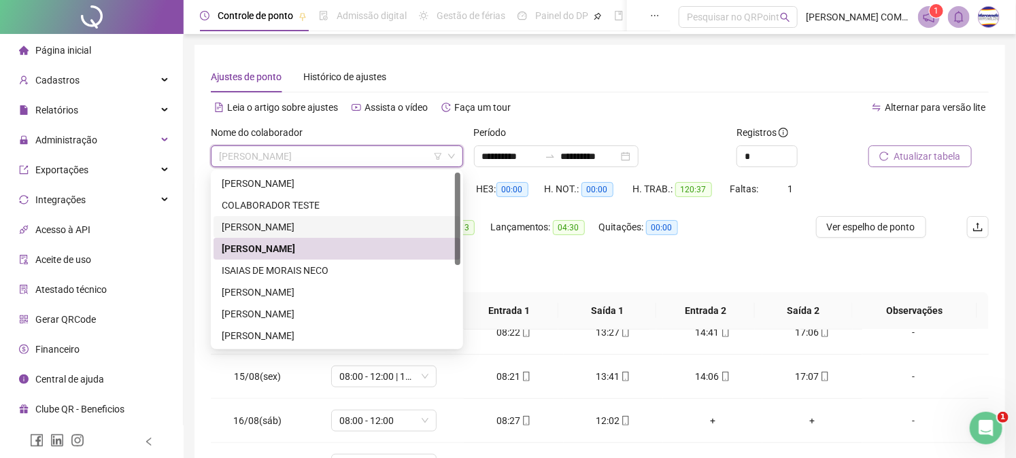
click at [283, 220] on div "[PERSON_NAME]" at bounding box center [337, 227] width 231 height 15
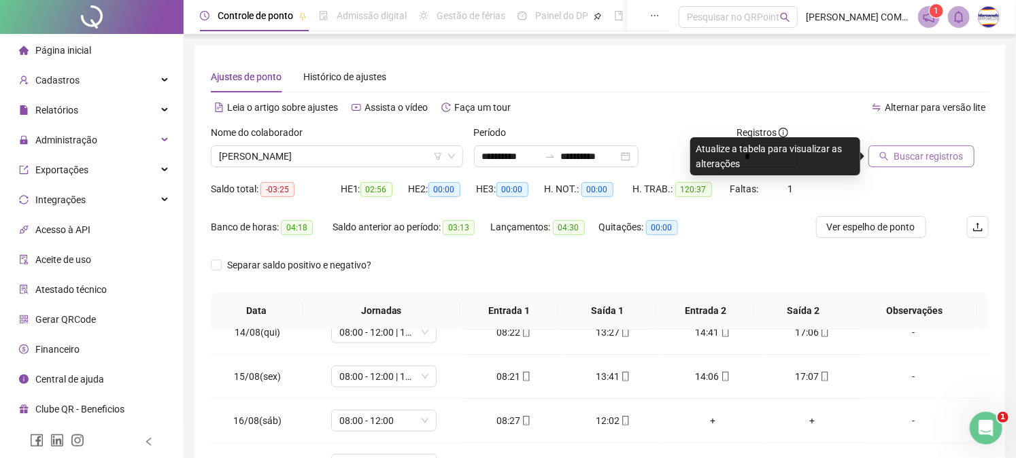
click at [951, 160] on span "Buscar registros" at bounding box center [928, 156] width 69 height 15
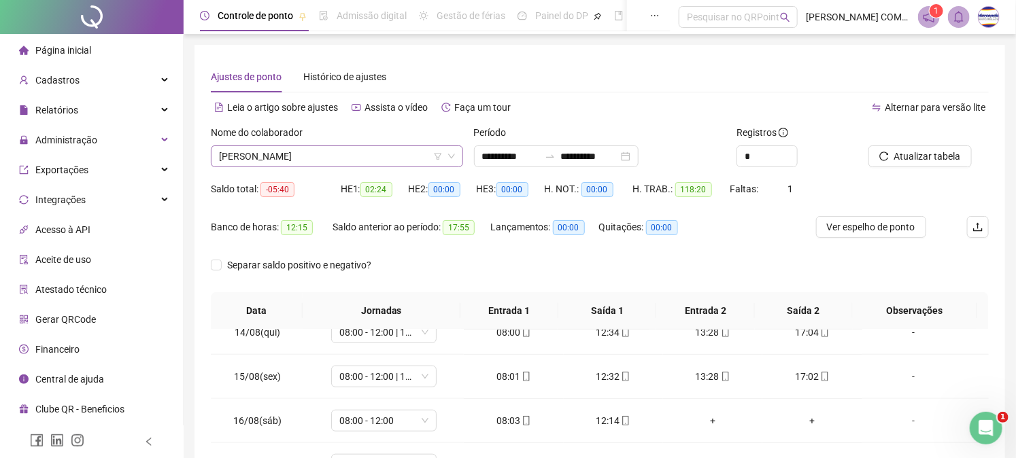
click at [317, 159] on span "[PERSON_NAME]" at bounding box center [337, 156] width 236 height 20
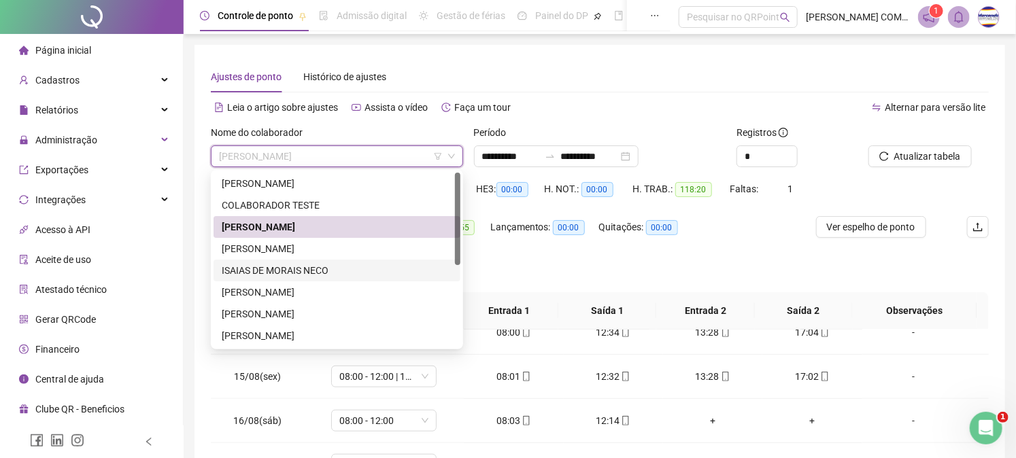
drag, startPoint x: 307, startPoint y: 267, endPoint x: 513, endPoint y: 270, distance: 206.7
click at [307, 267] on div "ISAIAS DE MORAIS NECO" at bounding box center [337, 270] width 231 height 15
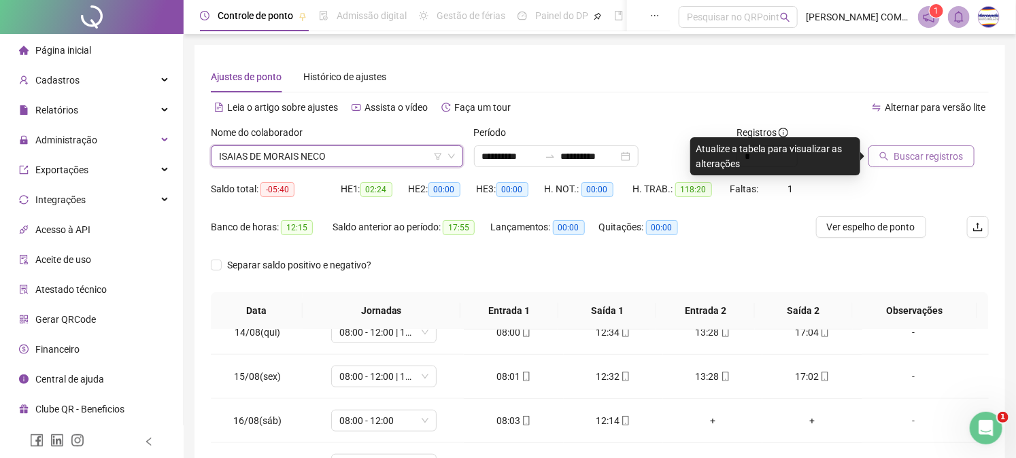
click at [937, 158] on span "Buscar registros" at bounding box center [928, 156] width 69 height 15
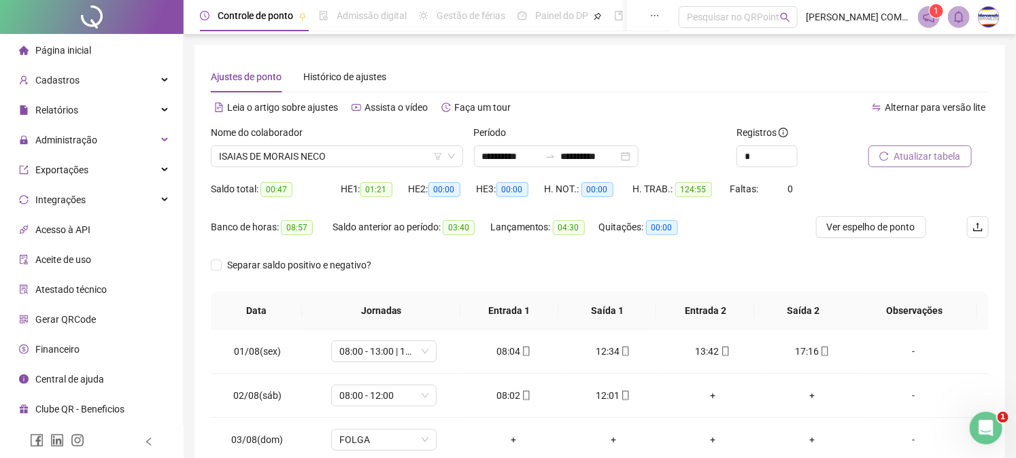
drag, startPoint x: 384, startPoint y: 158, endPoint x: 345, endPoint y: 241, distance: 91.3
click at [381, 158] on span "ISAIAS DE MORAIS NECO" at bounding box center [337, 156] width 236 height 20
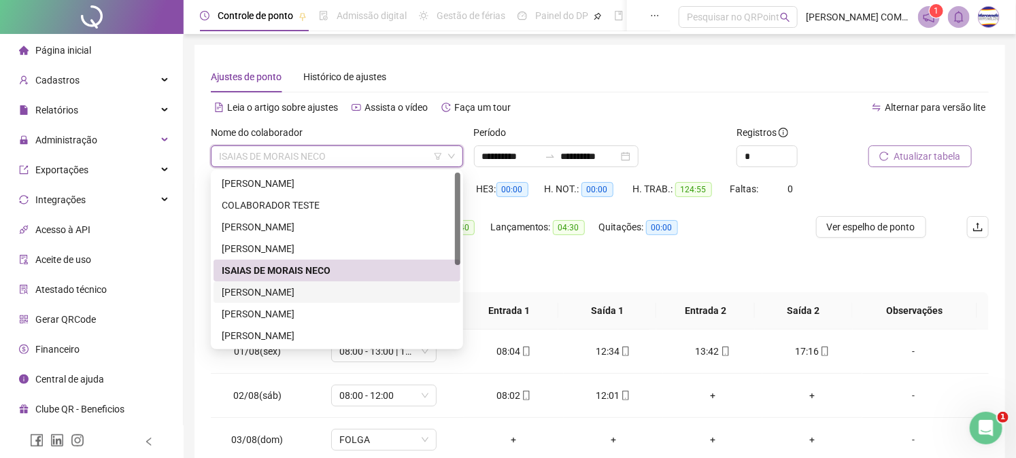
click at [314, 286] on div "[PERSON_NAME]" at bounding box center [337, 292] width 231 height 15
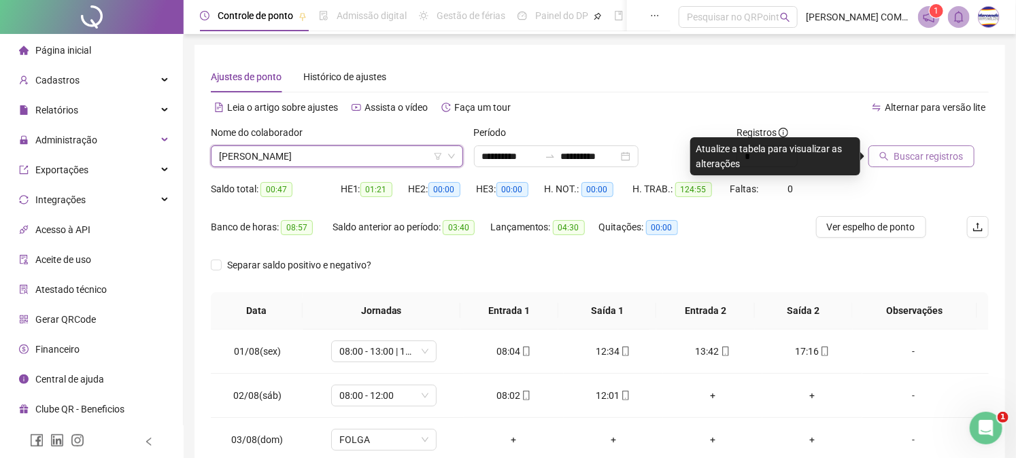
click at [898, 158] on span "Buscar registros" at bounding box center [928, 156] width 69 height 15
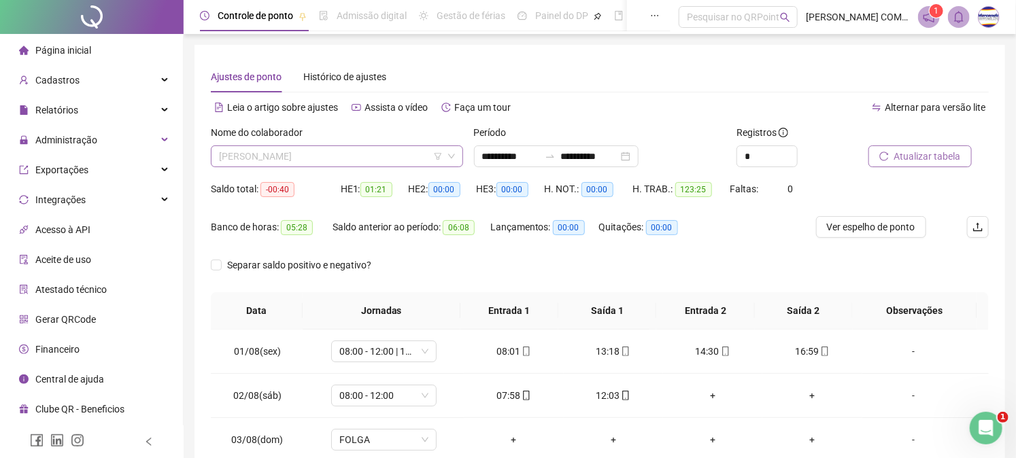
click at [393, 154] on span "[PERSON_NAME]" at bounding box center [337, 156] width 236 height 20
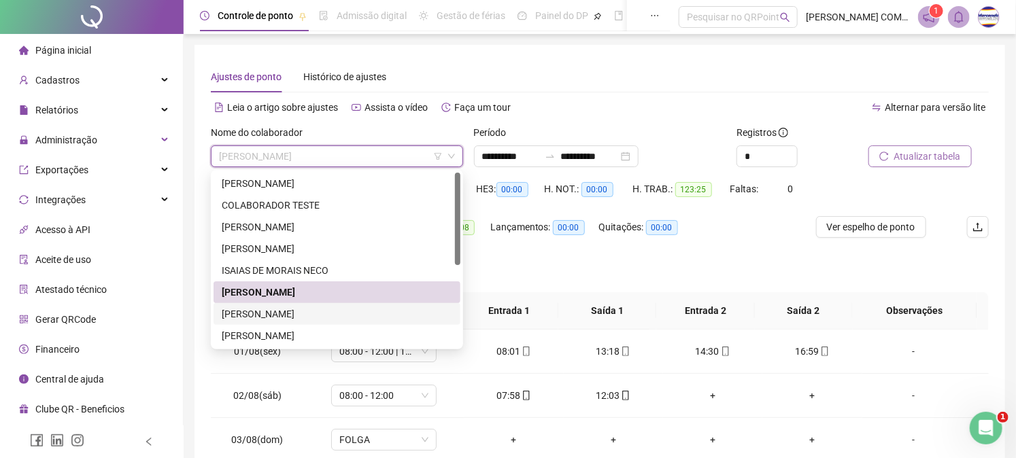
click at [292, 313] on div "[PERSON_NAME]" at bounding box center [337, 314] width 231 height 15
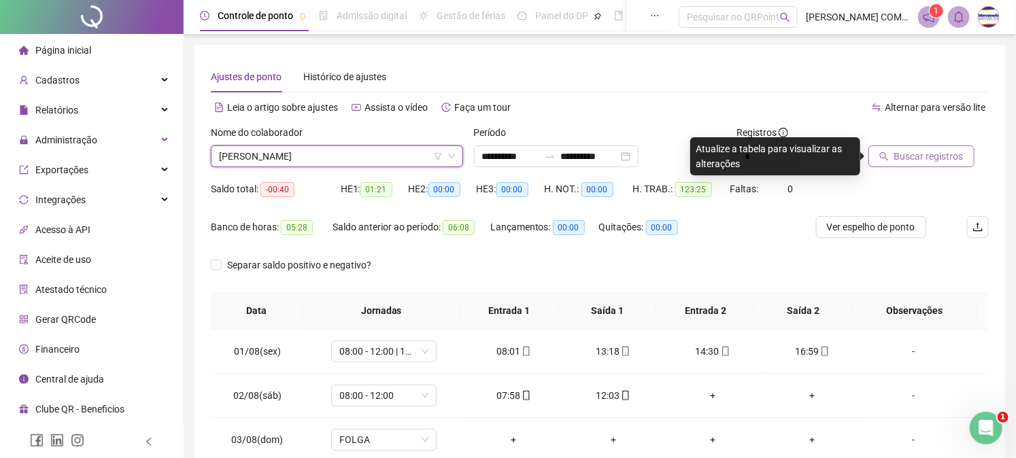
click at [915, 158] on span "Buscar registros" at bounding box center [928, 156] width 69 height 15
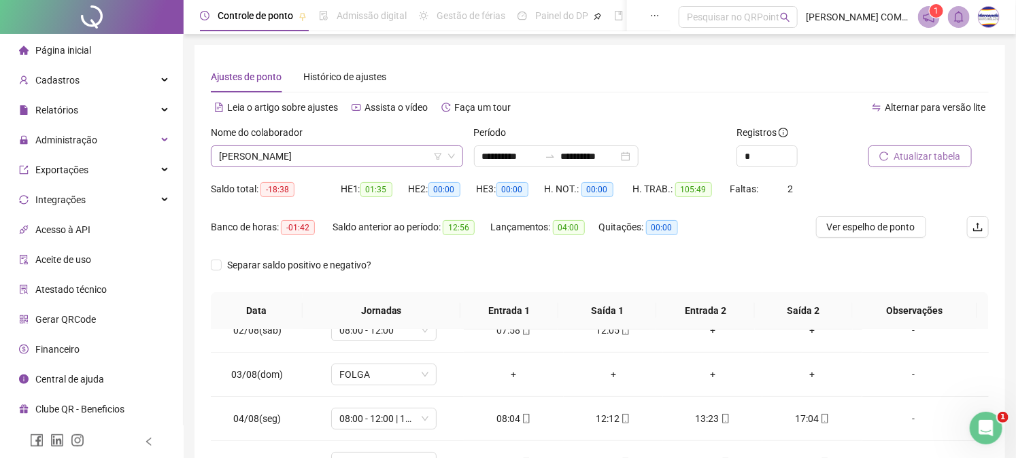
click at [411, 148] on span "[PERSON_NAME]" at bounding box center [337, 156] width 236 height 20
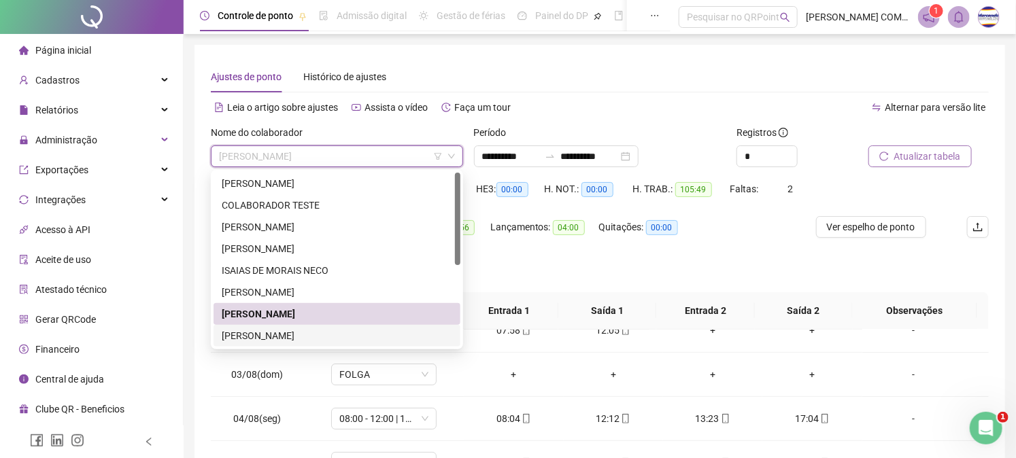
click at [381, 337] on div "[PERSON_NAME]" at bounding box center [337, 335] width 231 height 15
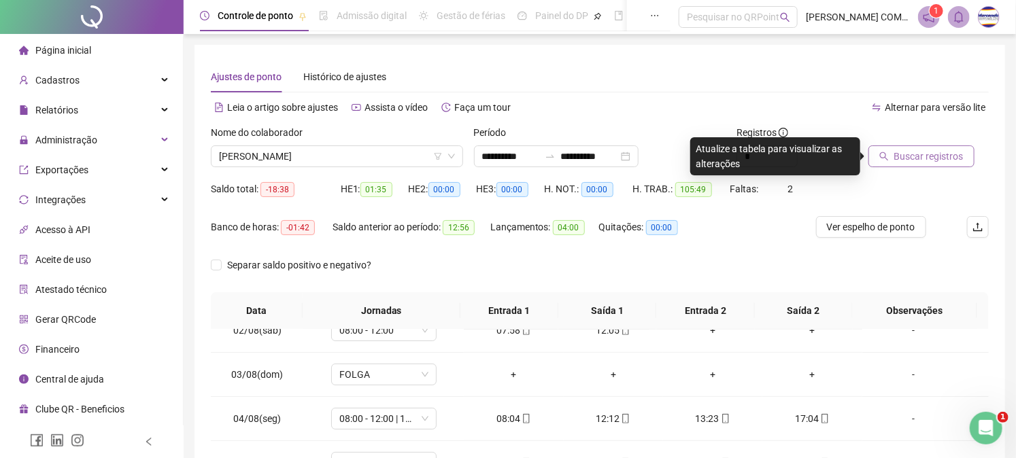
click at [906, 154] on span "Buscar registros" at bounding box center [928, 156] width 69 height 15
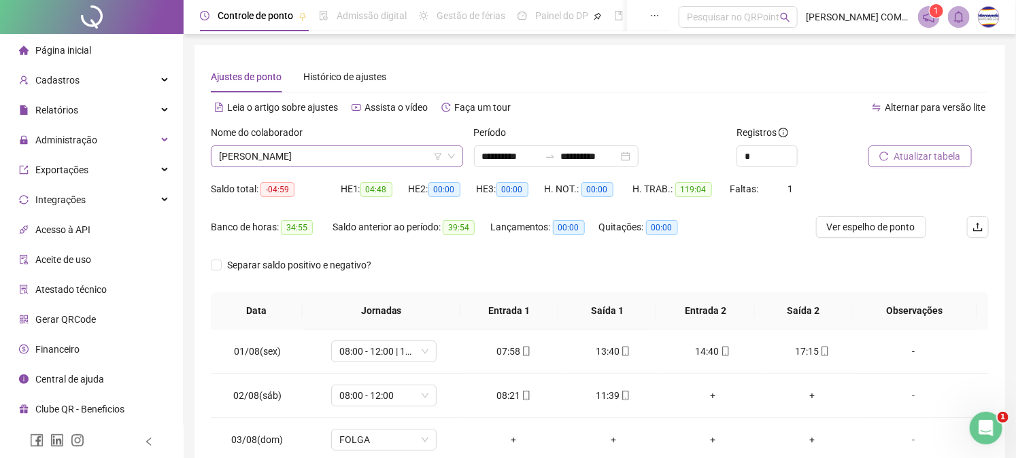
click at [412, 158] on span "[PERSON_NAME]" at bounding box center [337, 156] width 236 height 20
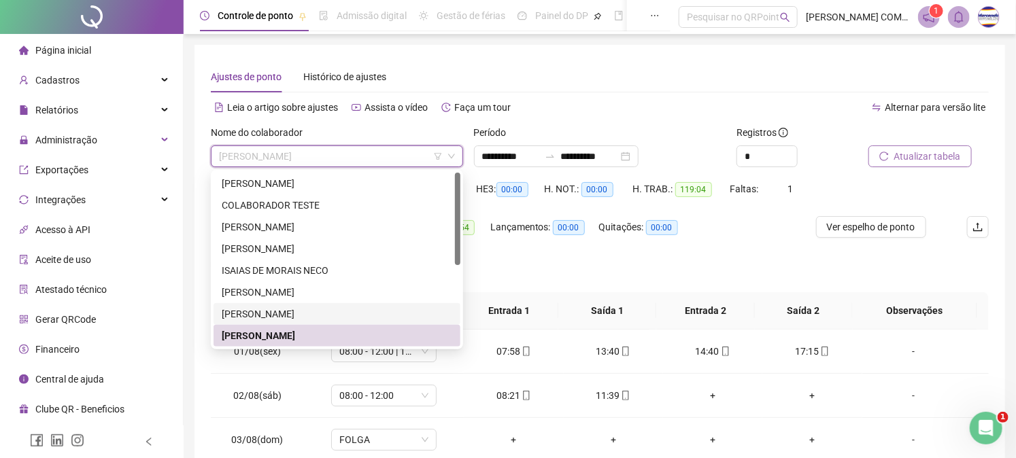
scroll to position [75, 0]
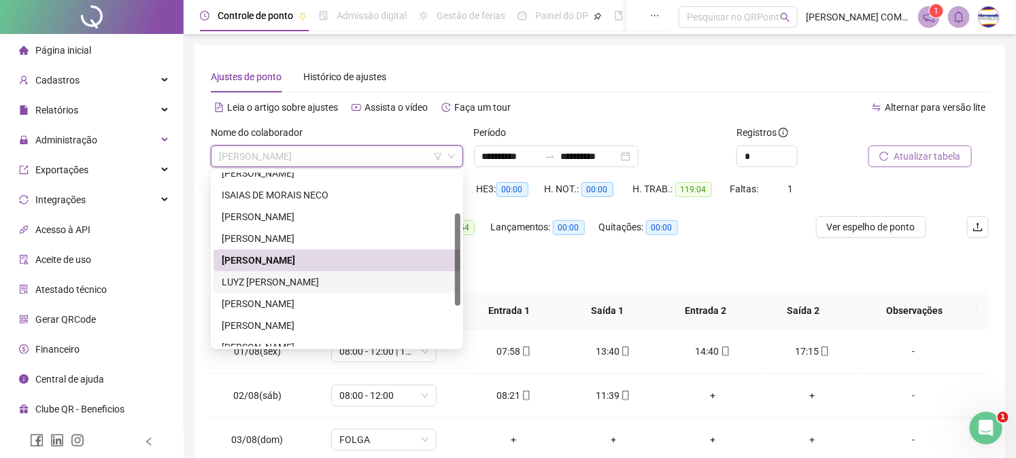
click at [328, 284] on div "LUYZ [PERSON_NAME]" at bounding box center [337, 282] width 231 height 15
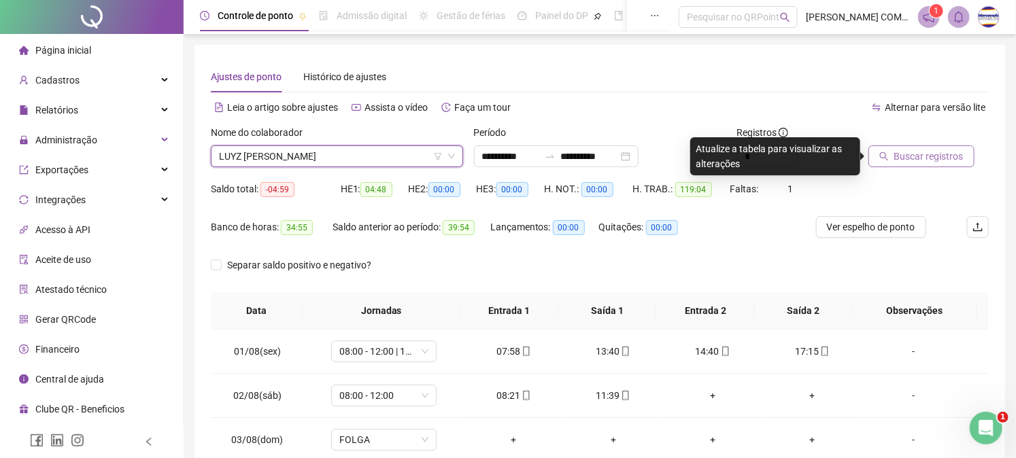
click at [952, 166] on button "Buscar registros" at bounding box center [921, 157] width 106 height 22
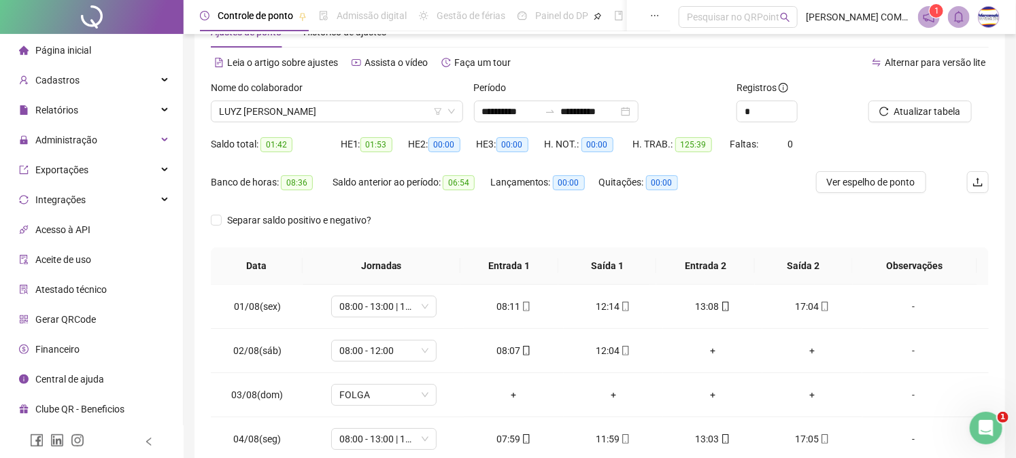
scroll to position [0, 0]
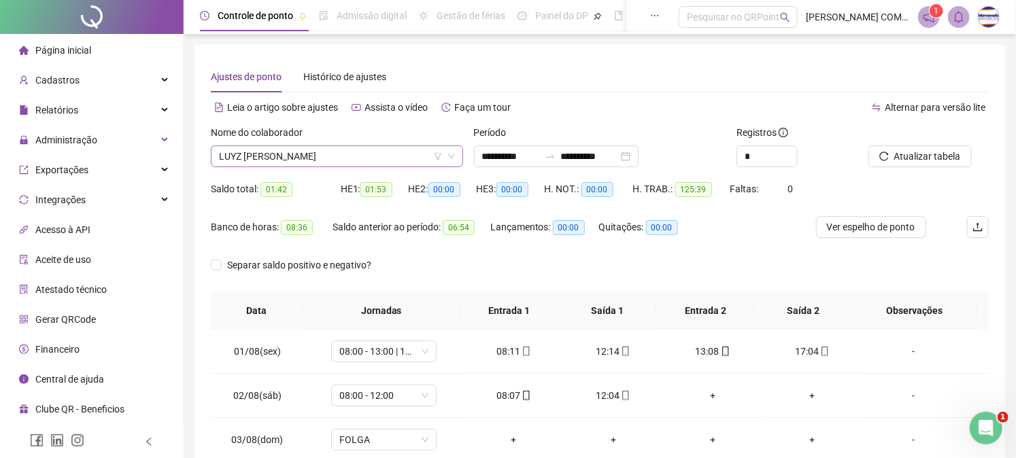
click at [345, 148] on span "LUYZ [PERSON_NAME]" at bounding box center [337, 156] width 236 height 20
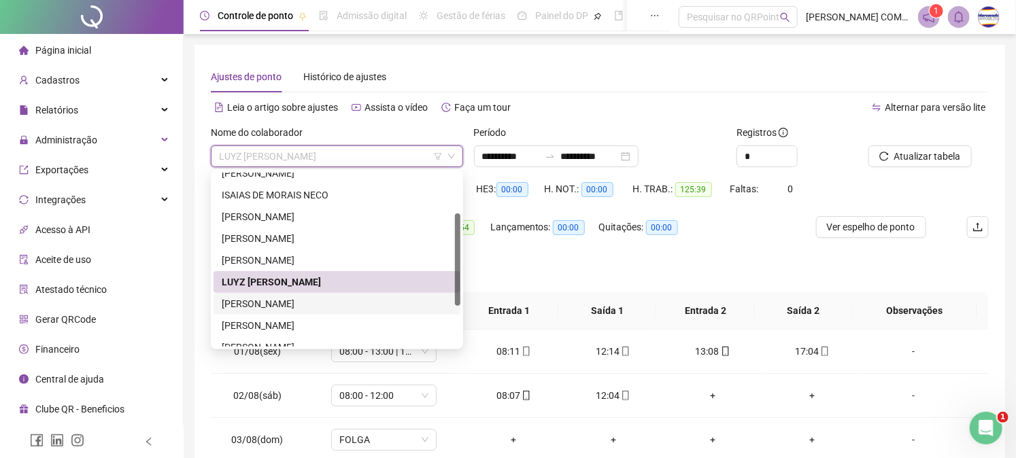
click at [298, 299] on div "[PERSON_NAME]" at bounding box center [337, 303] width 231 height 15
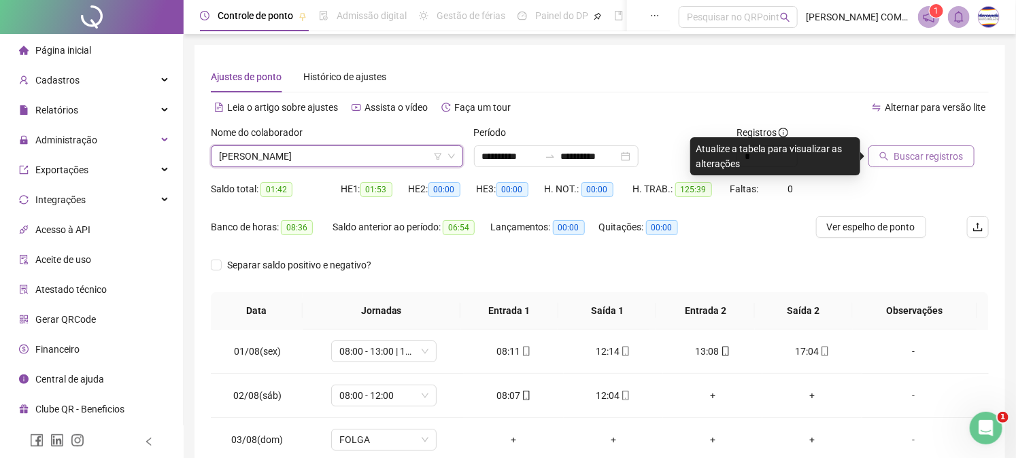
click at [946, 154] on span "Buscar registros" at bounding box center [928, 156] width 69 height 15
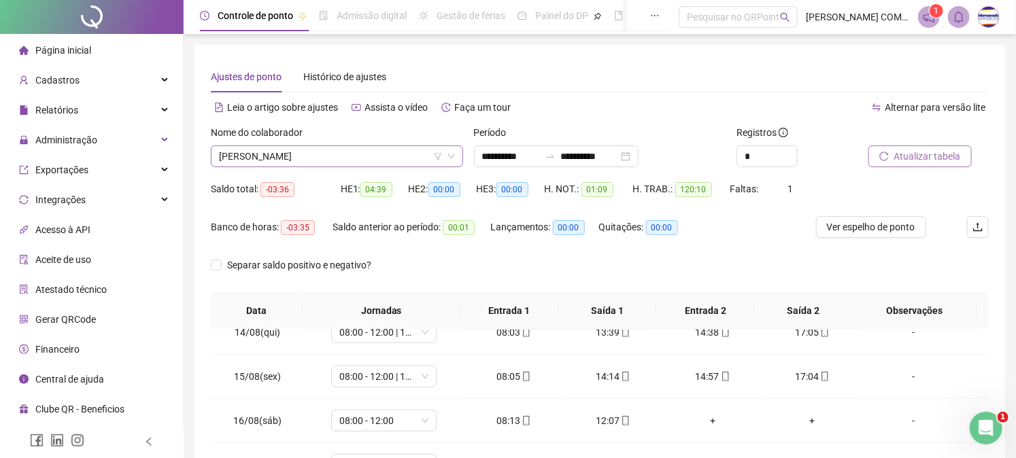
click at [376, 158] on span "[PERSON_NAME]" at bounding box center [337, 156] width 236 height 20
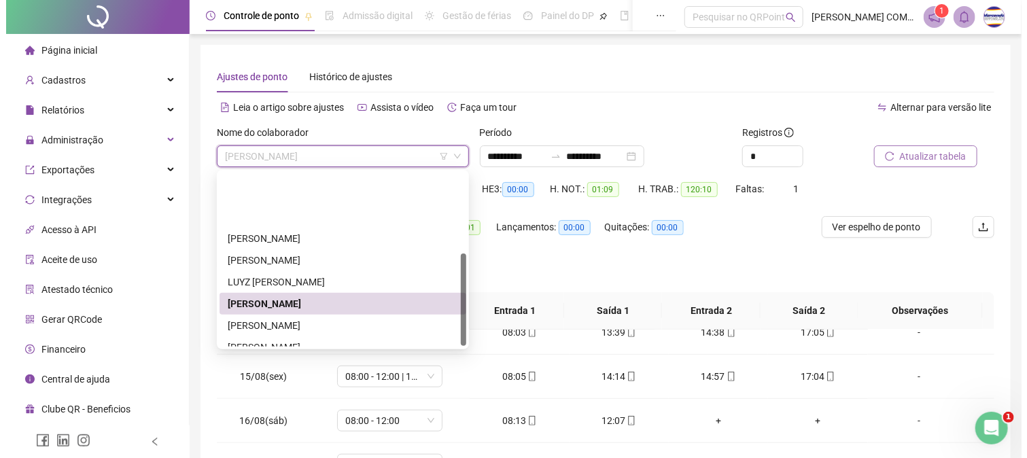
scroll to position [151, 0]
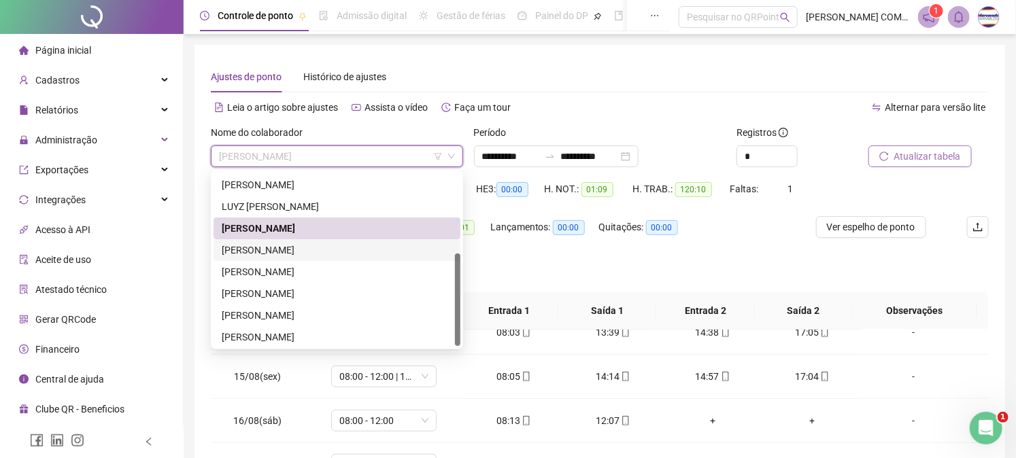
click at [360, 248] on div "[PERSON_NAME]" at bounding box center [337, 250] width 231 height 15
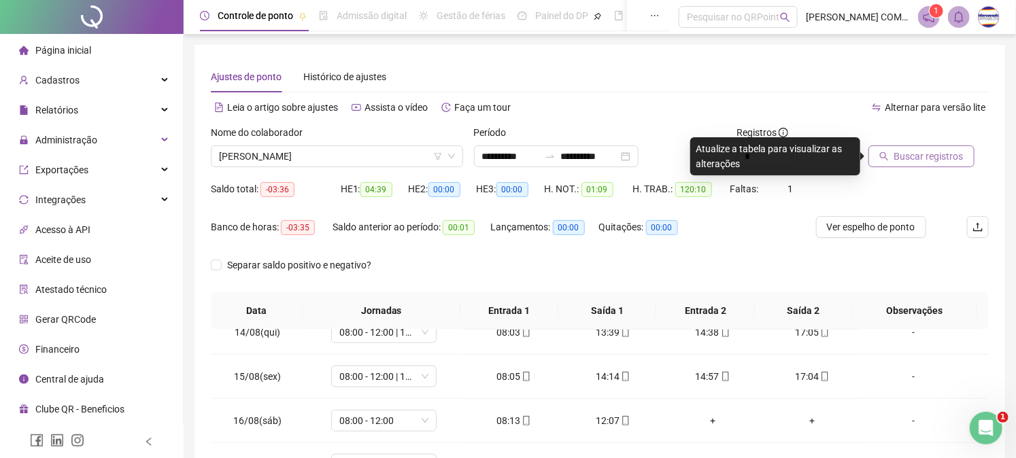
click at [923, 160] on span "Buscar registros" at bounding box center [928, 156] width 69 height 15
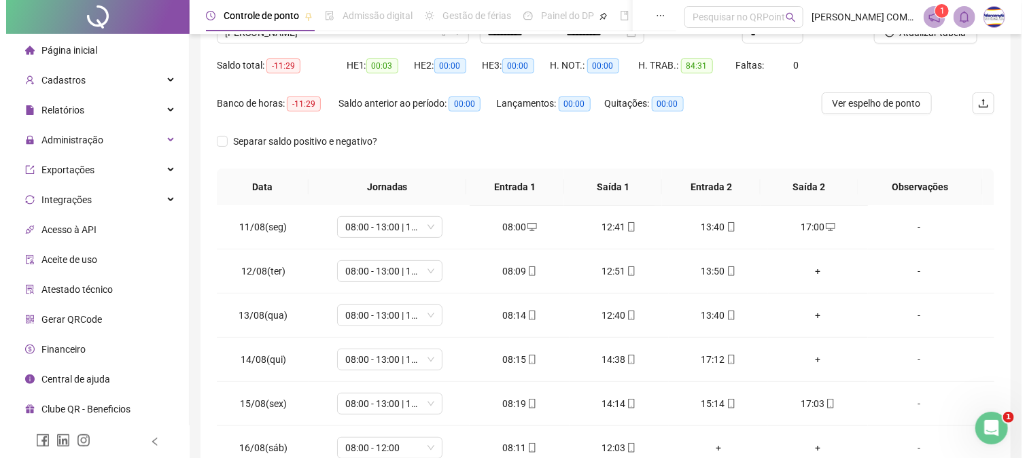
scroll to position [0, 0]
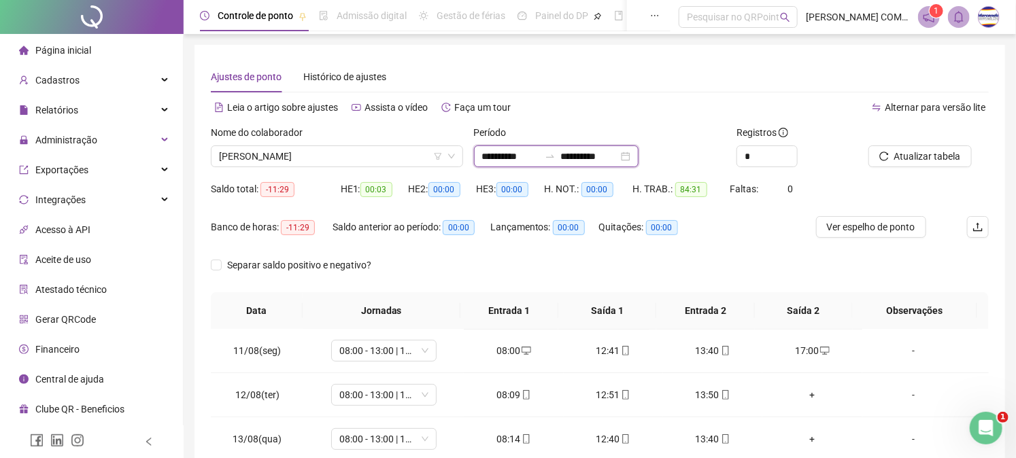
click at [517, 158] on input "**********" at bounding box center [510, 156] width 57 height 15
type input "**********"
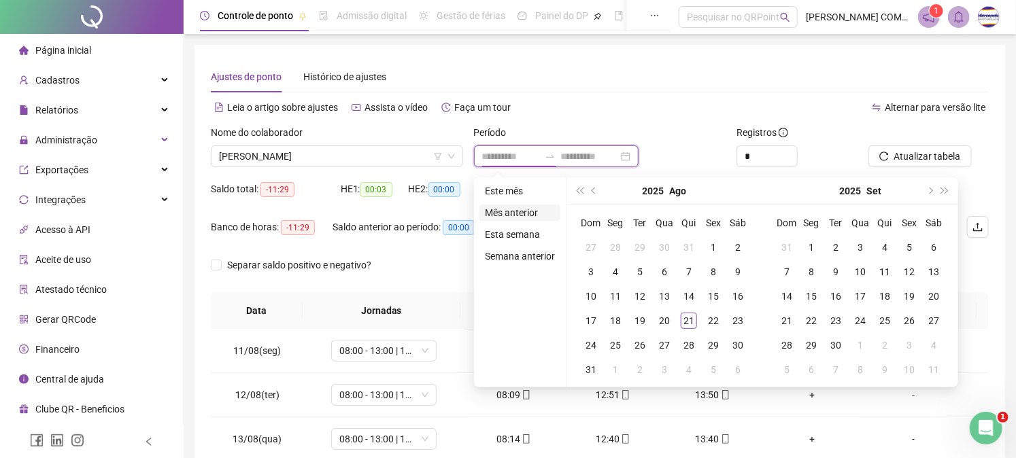
type input "**********"
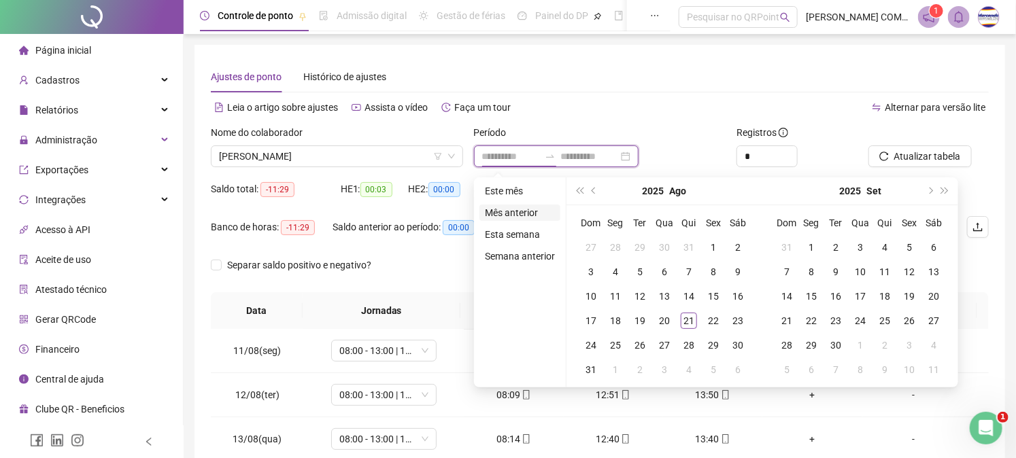
type input "**********"
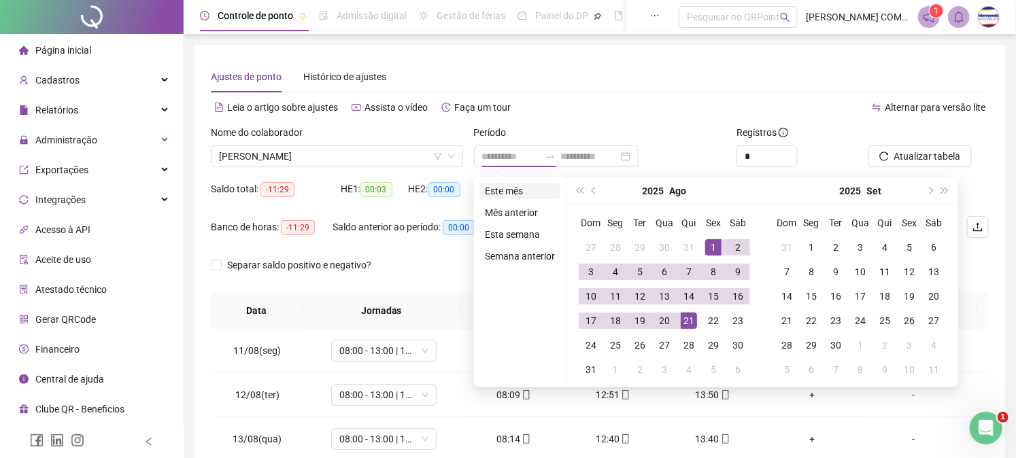
click at [490, 195] on li "Este mês" at bounding box center [519, 191] width 81 height 16
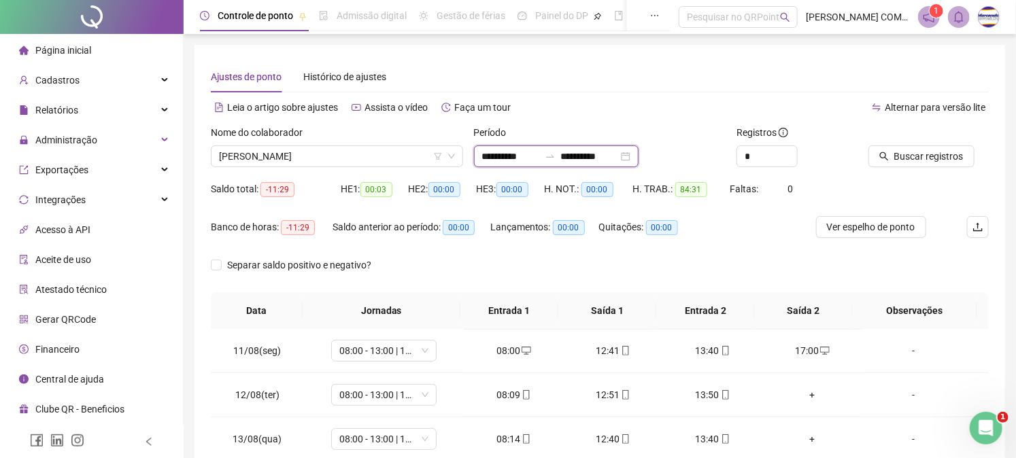
click at [501, 161] on input "**********" at bounding box center [510, 156] width 57 height 15
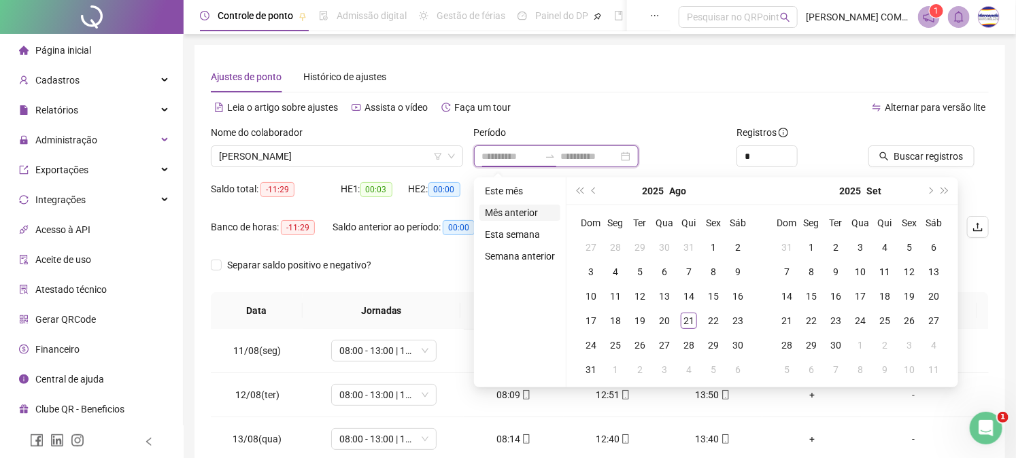
type input "**********"
click at [517, 214] on li "Mês anterior" at bounding box center [519, 213] width 81 height 16
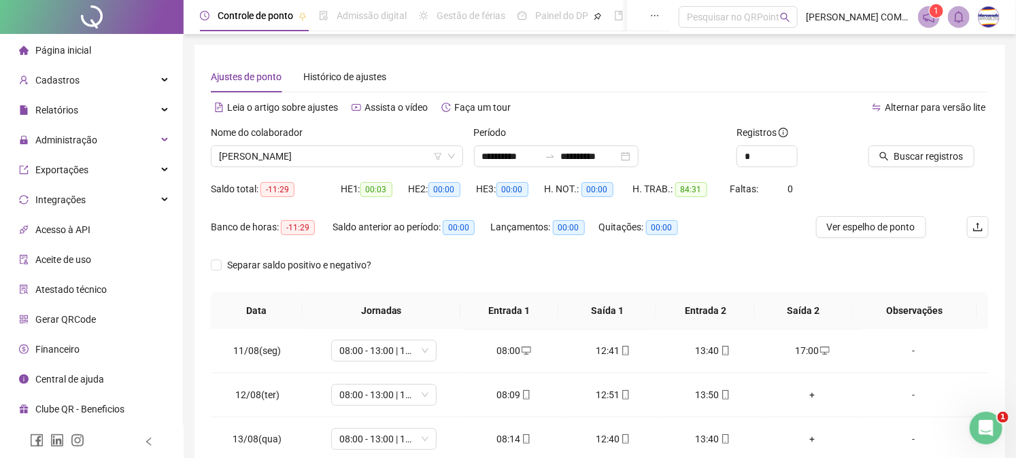
click at [973, 157] on div "Buscar registros" at bounding box center [928, 146] width 120 height 42
click at [942, 155] on span "Buscar registros" at bounding box center [928, 156] width 69 height 15
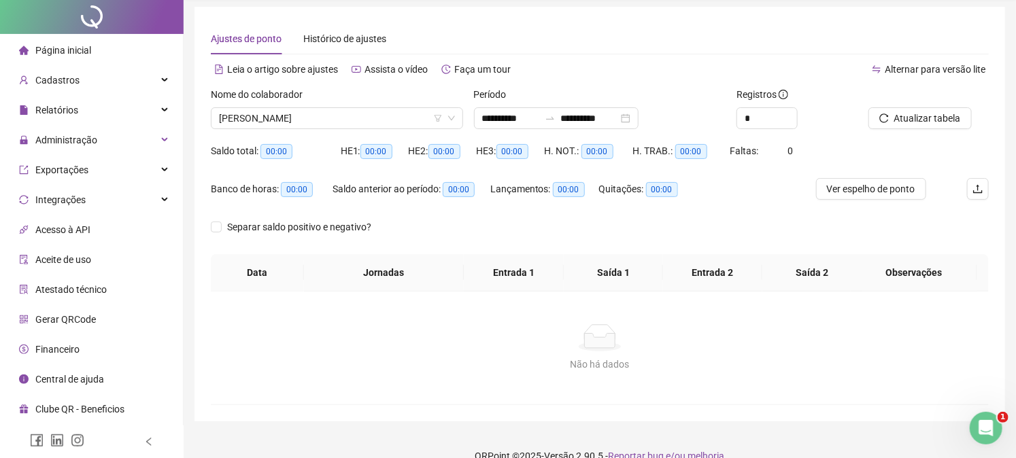
scroll to position [59, 0]
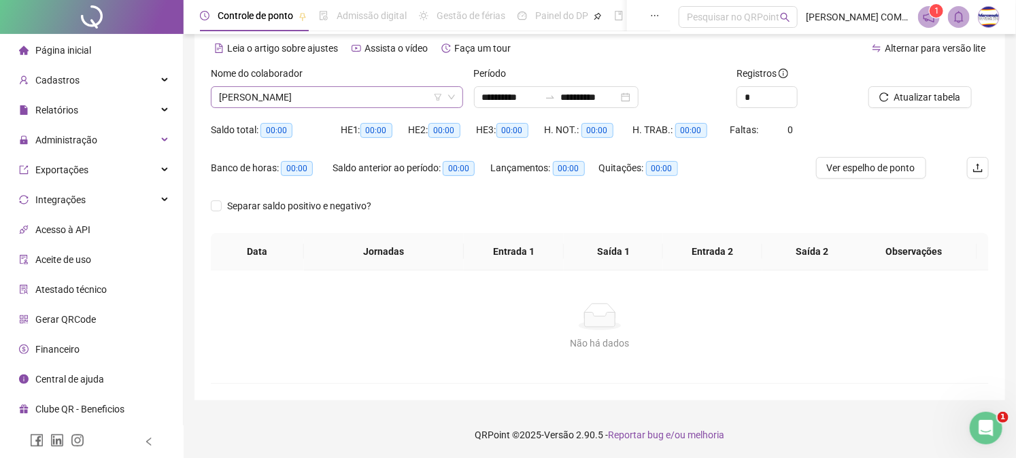
click at [318, 101] on span "[PERSON_NAME]" at bounding box center [337, 97] width 236 height 20
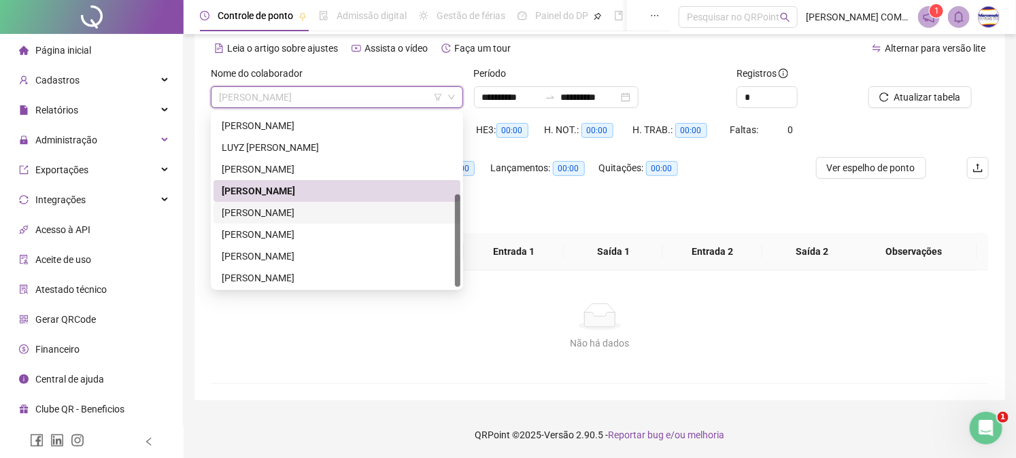
click at [339, 213] on div "[PERSON_NAME]" at bounding box center [337, 212] width 231 height 15
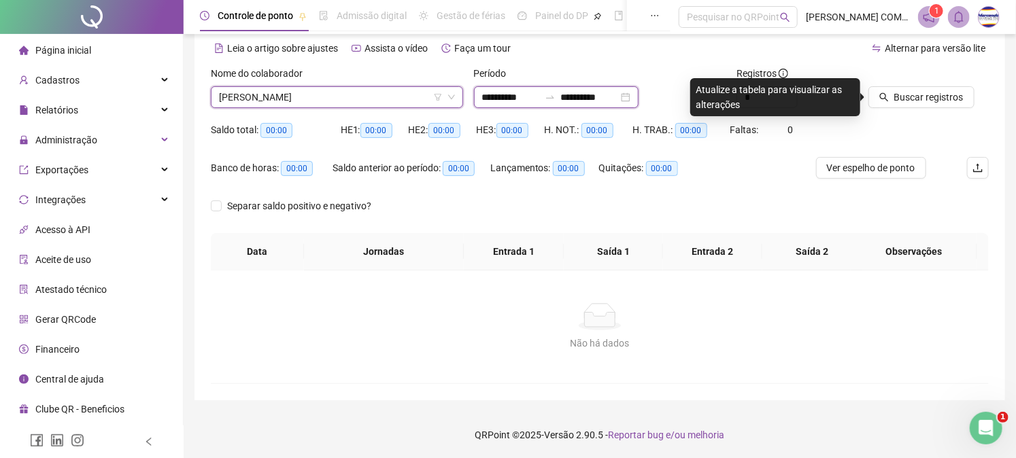
click at [500, 93] on input "**********" at bounding box center [510, 97] width 57 height 15
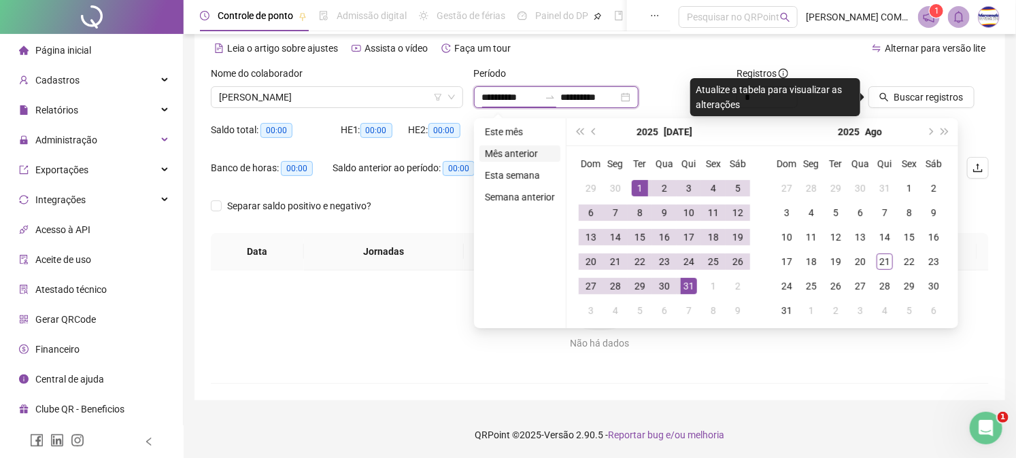
type input "**********"
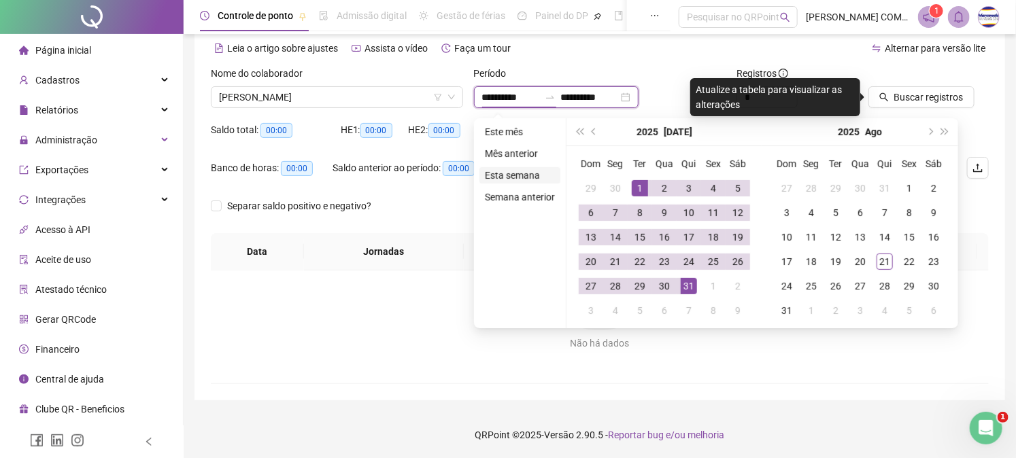
type input "**********"
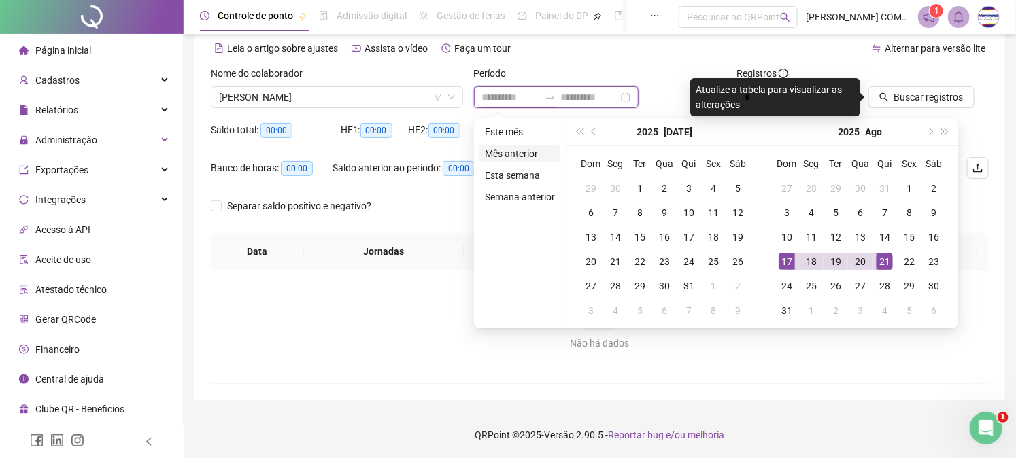
type input "**********"
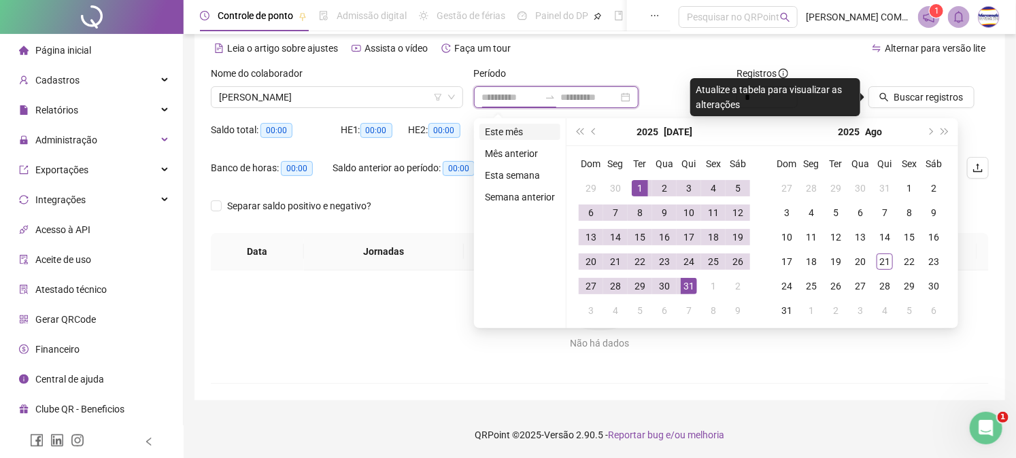
type input "**********"
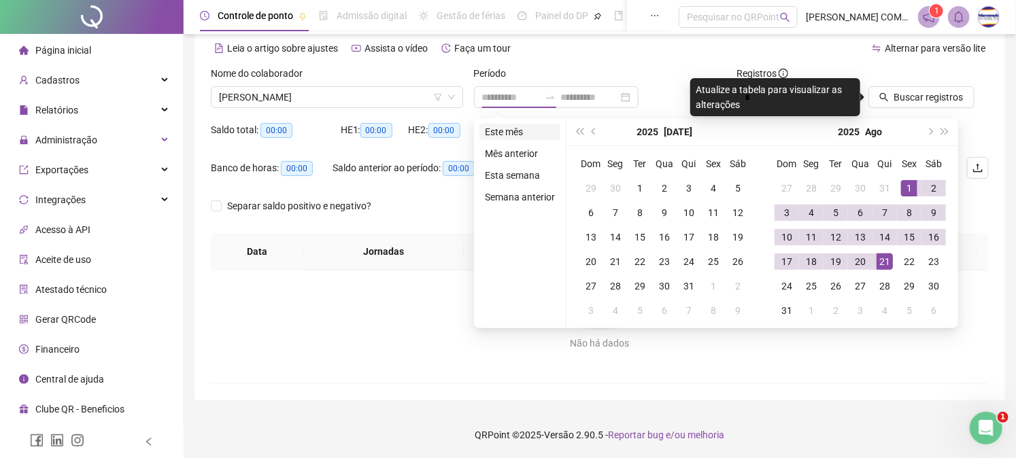
click at [497, 133] on li "Este mês" at bounding box center [519, 132] width 81 height 16
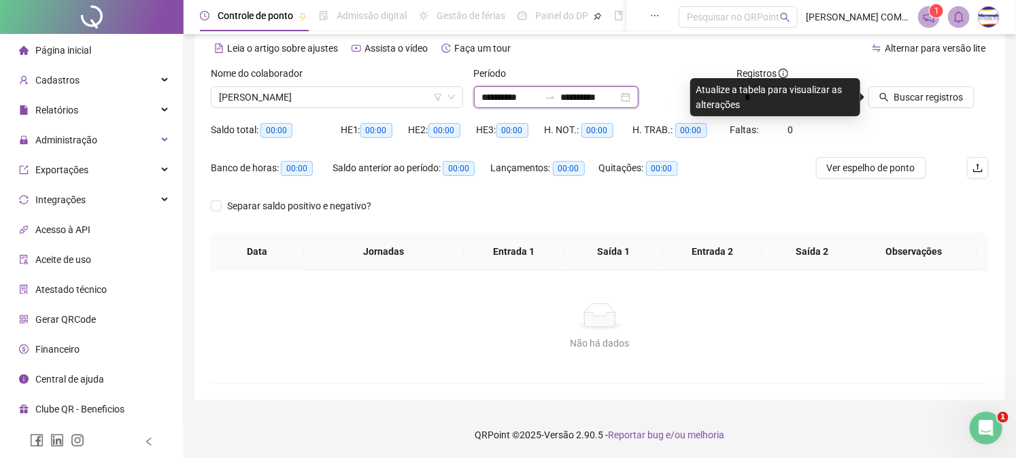
click at [592, 97] on input "**********" at bounding box center [589, 97] width 57 height 15
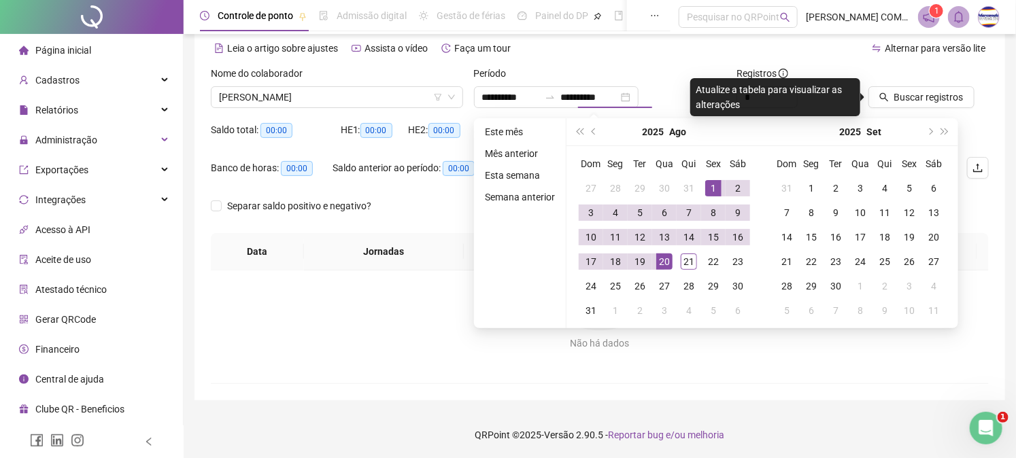
type input "**********"
click at [904, 84] on div at bounding box center [911, 76] width 86 height 20
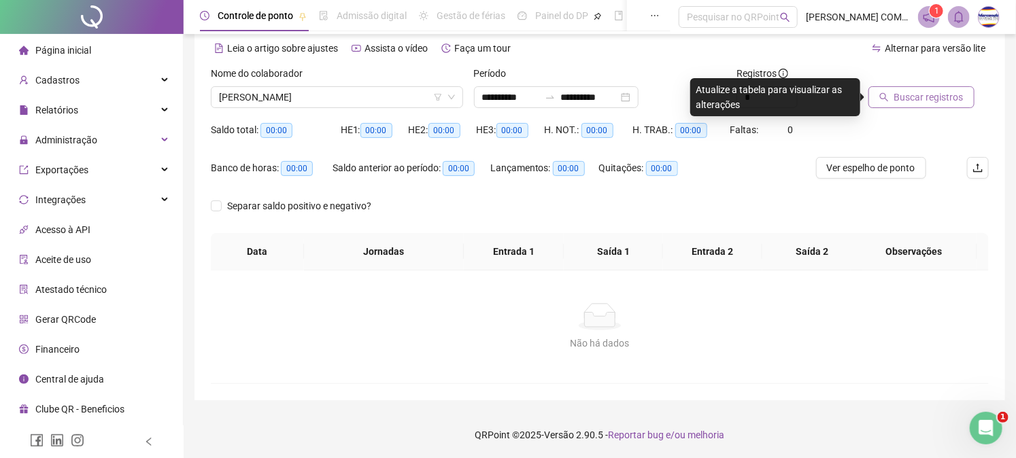
click at [921, 105] on button "Buscar registros" at bounding box center [921, 97] width 106 height 22
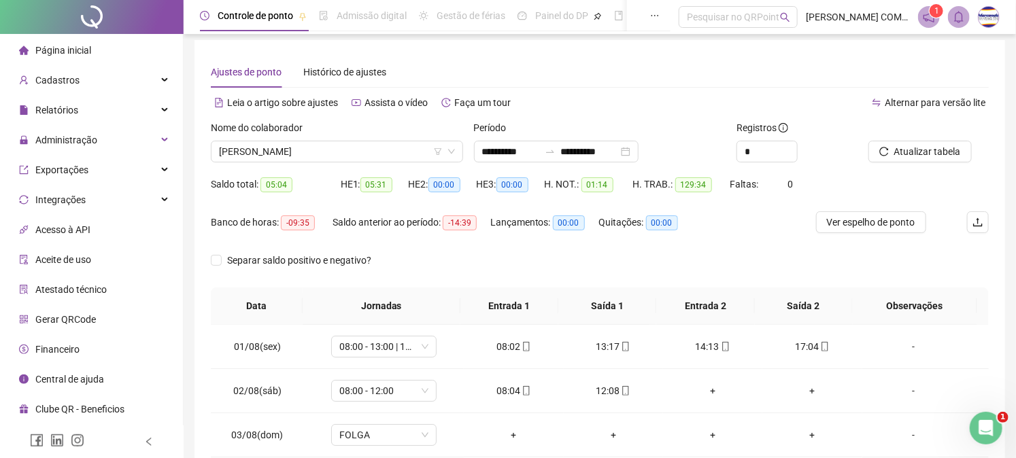
scroll to position [0, 0]
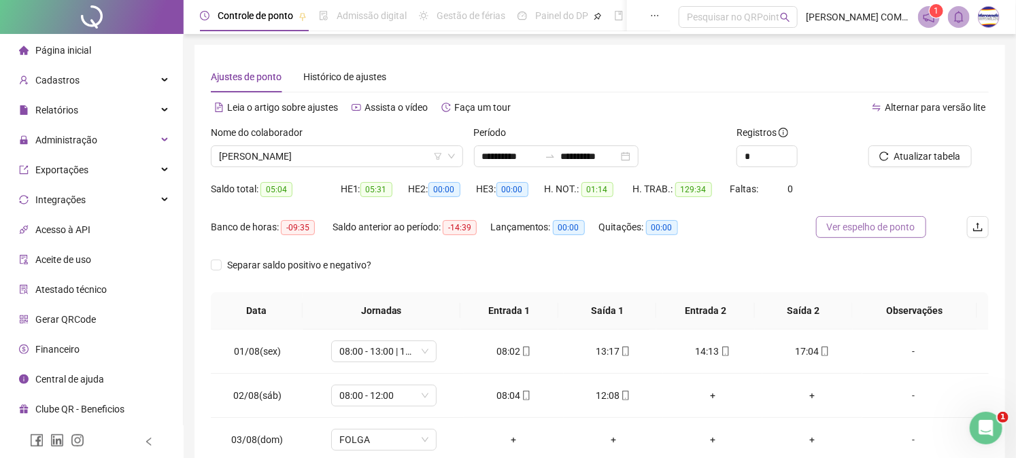
click at [905, 224] on span "Ver espelho de ponto" at bounding box center [871, 227] width 88 height 15
click at [364, 158] on span "[PERSON_NAME]" at bounding box center [337, 156] width 236 height 20
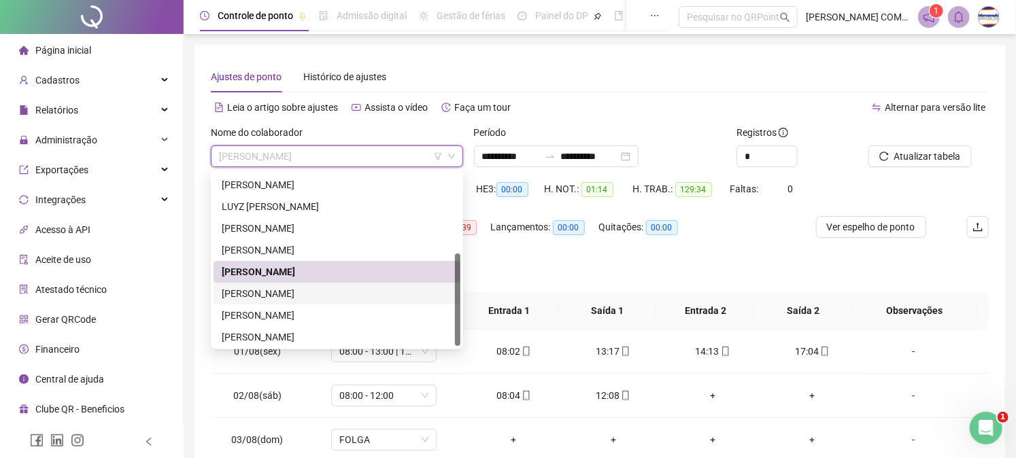
click at [344, 290] on div "[PERSON_NAME]" at bounding box center [337, 293] width 231 height 15
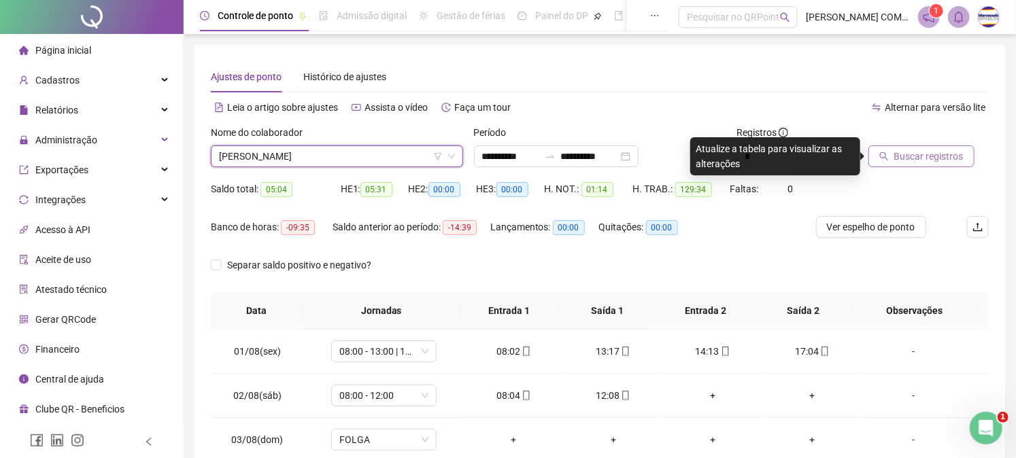
click at [914, 161] on span "Buscar registros" at bounding box center [928, 156] width 69 height 15
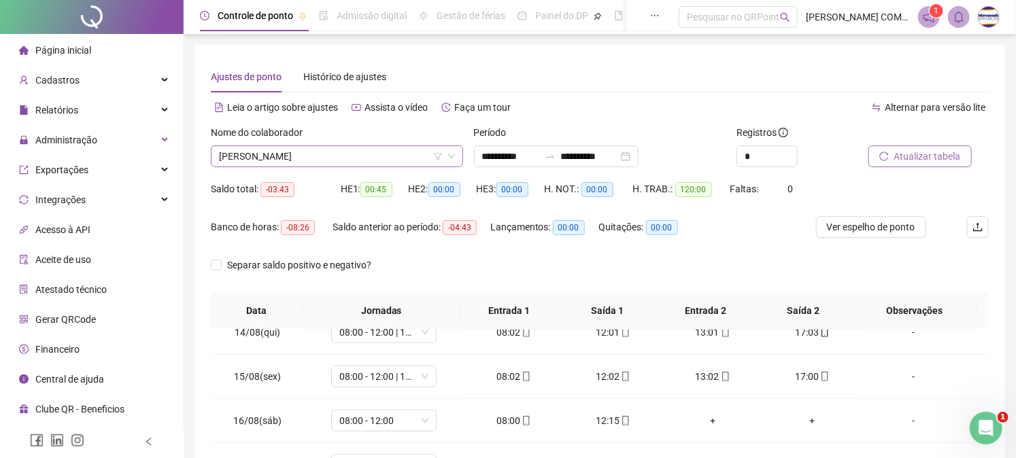
click at [306, 158] on span "[PERSON_NAME]" at bounding box center [337, 156] width 236 height 20
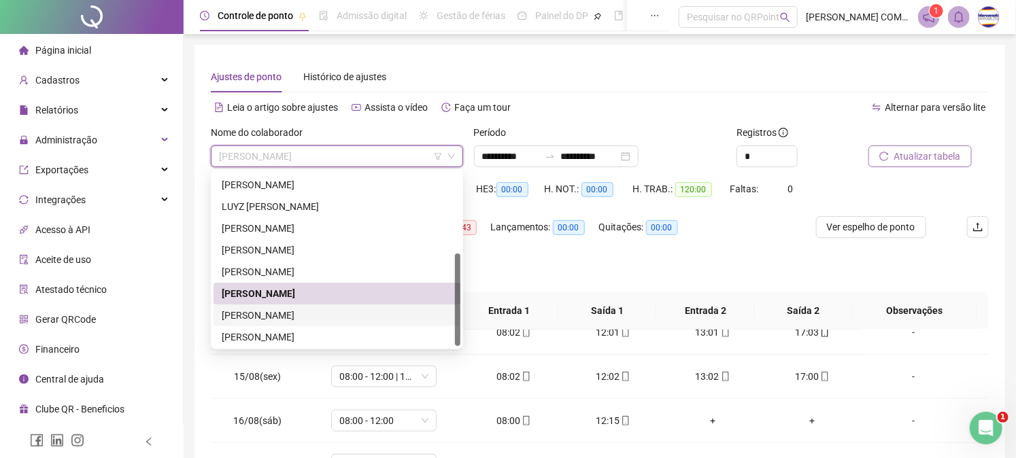
click at [323, 323] on div "[PERSON_NAME]" at bounding box center [337, 316] width 247 height 22
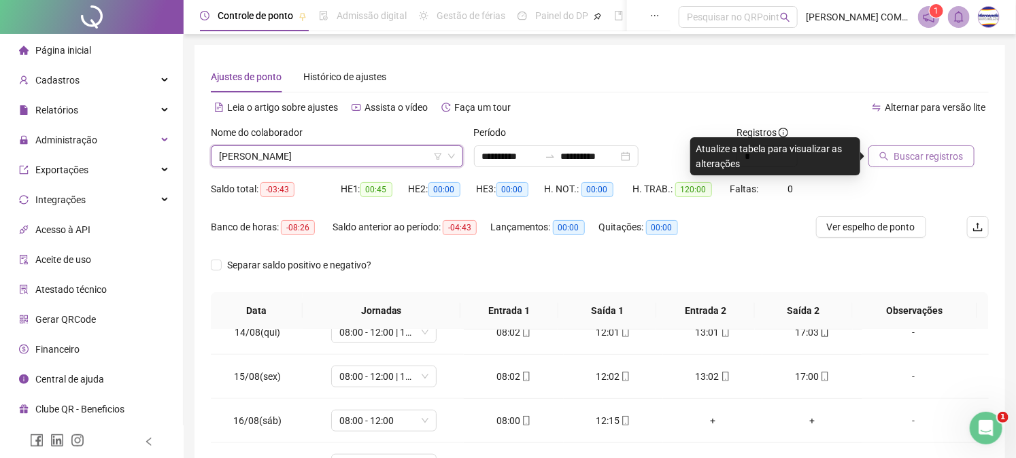
click at [940, 155] on span "Buscar registros" at bounding box center [928, 156] width 69 height 15
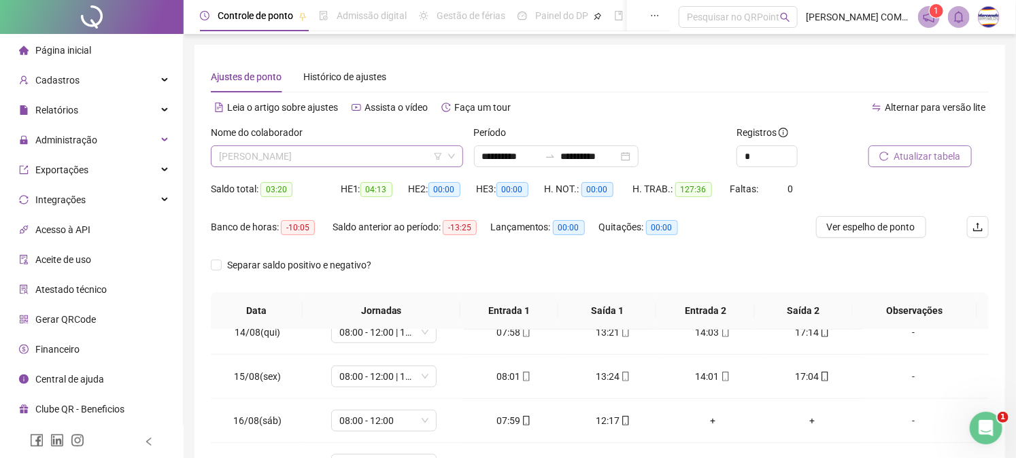
click at [364, 156] on span "[PERSON_NAME]" at bounding box center [337, 156] width 236 height 20
